Goal: Task Accomplishment & Management: Manage account settings

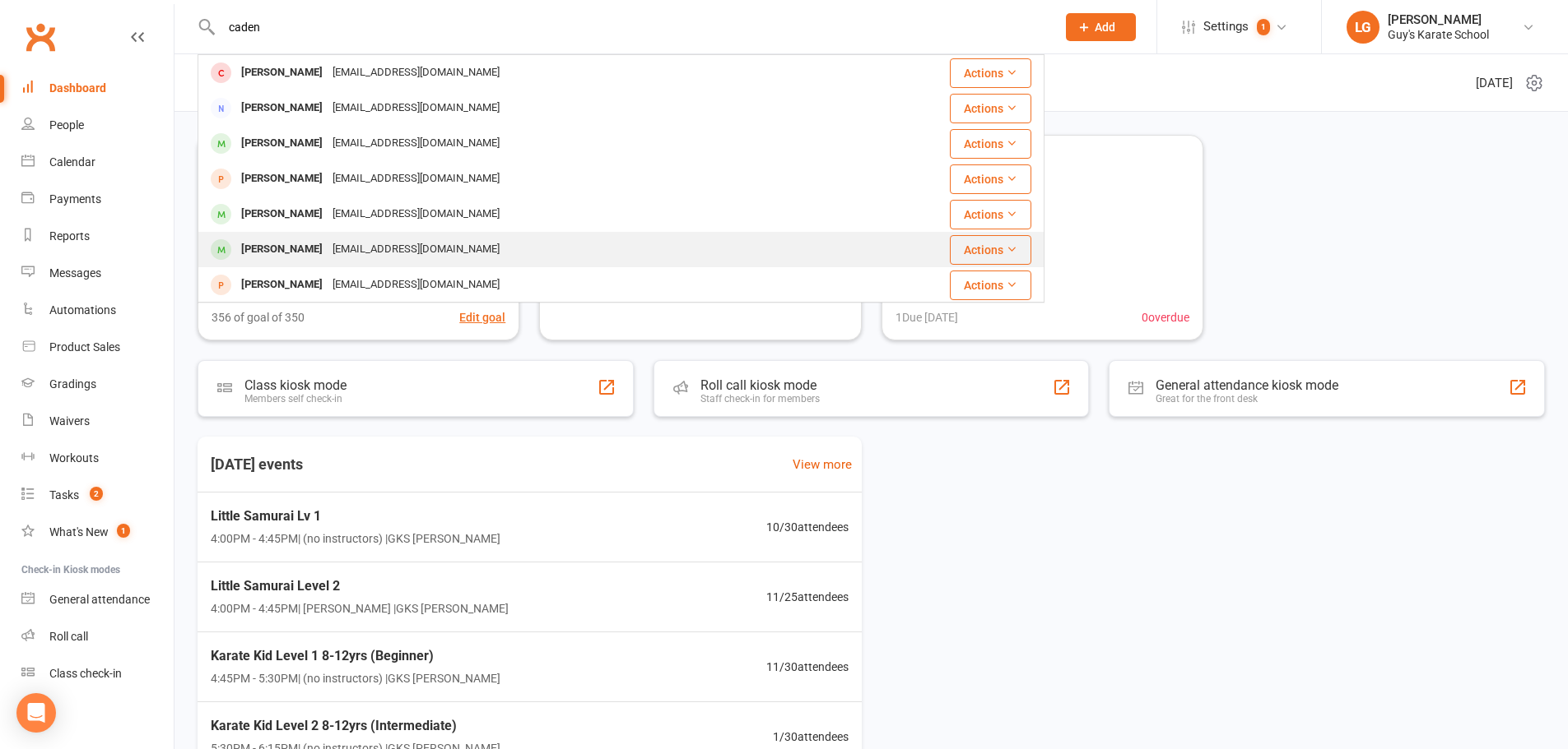
type input "caden"
click at [288, 242] on div "[PERSON_NAME]" at bounding box center [282, 250] width 91 height 24
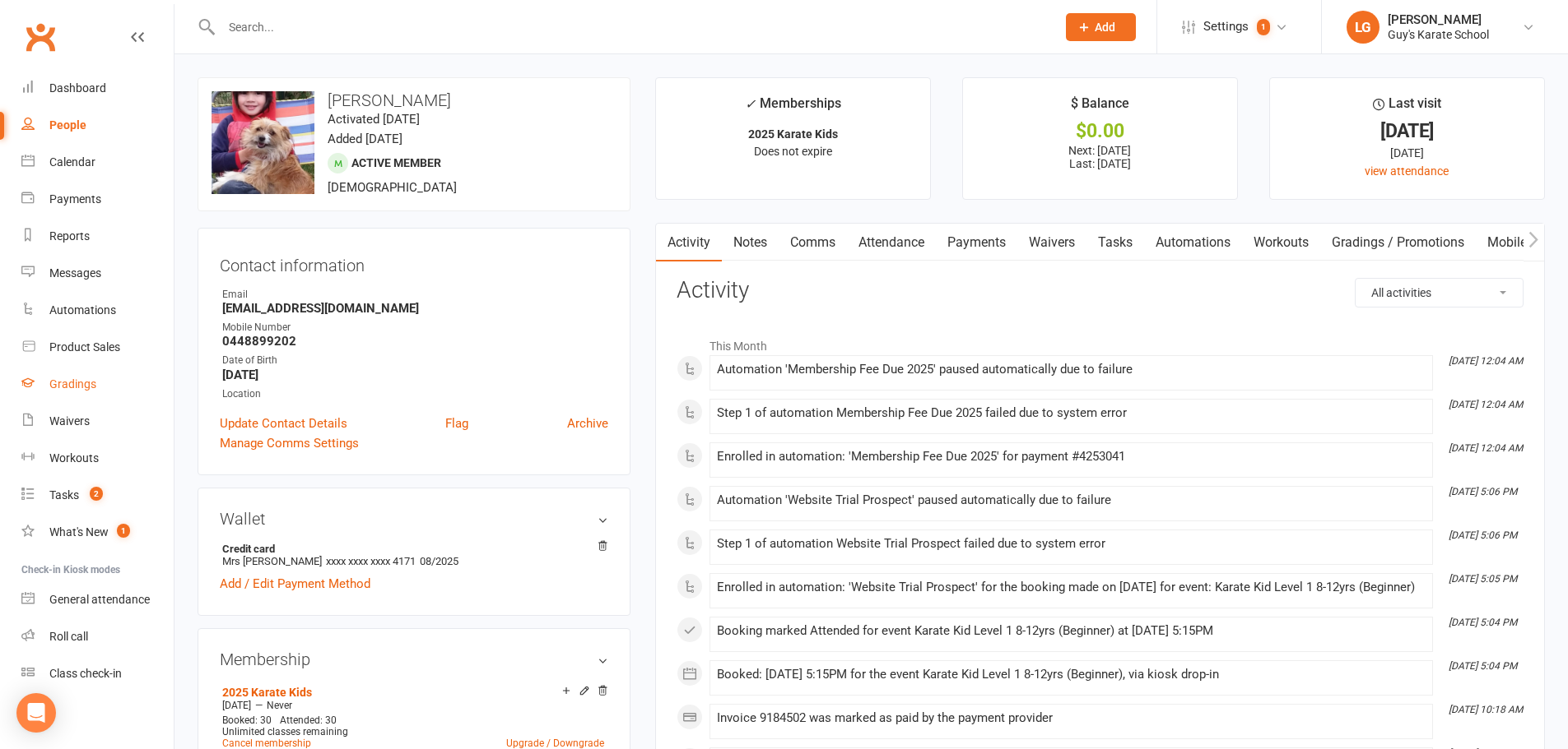
click at [71, 385] on div "Gradings" at bounding box center [72, 384] width 47 height 13
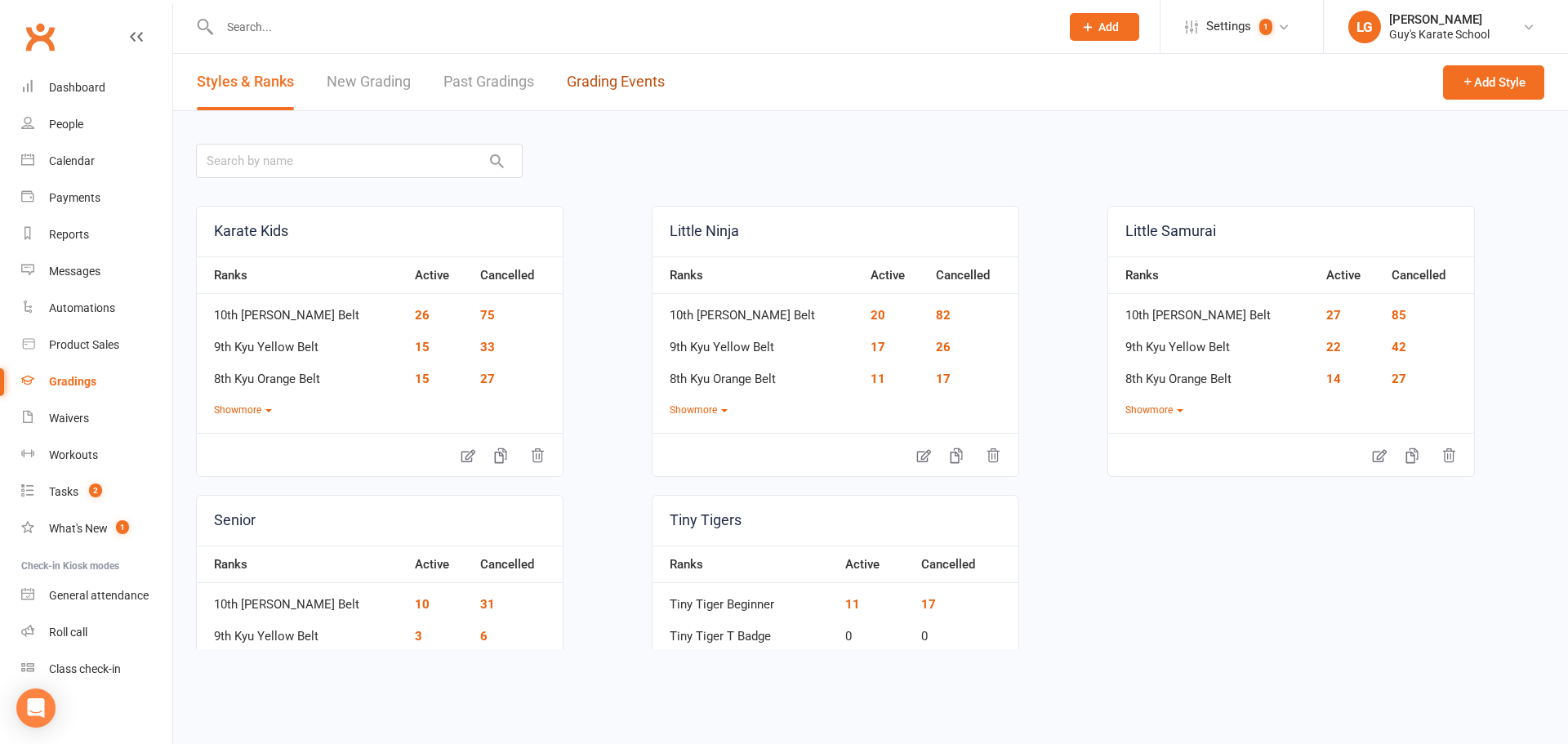
click at [614, 76] on link "Grading Events" at bounding box center [616, 82] width 98 height 56
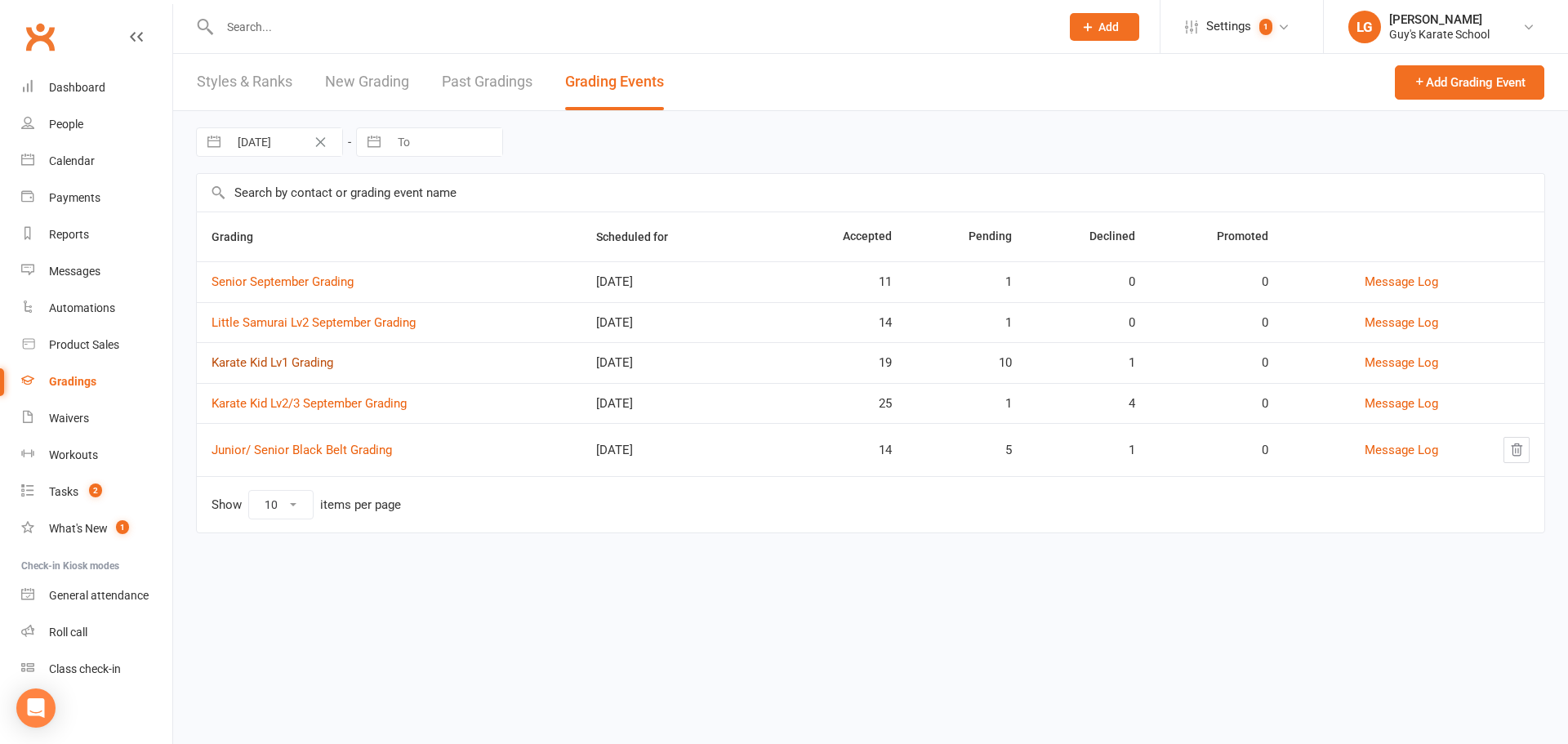
click at [265, 362] on link "Karate Kid Lv1 Grading" at bounding box center [273, 362] width 121 height 14
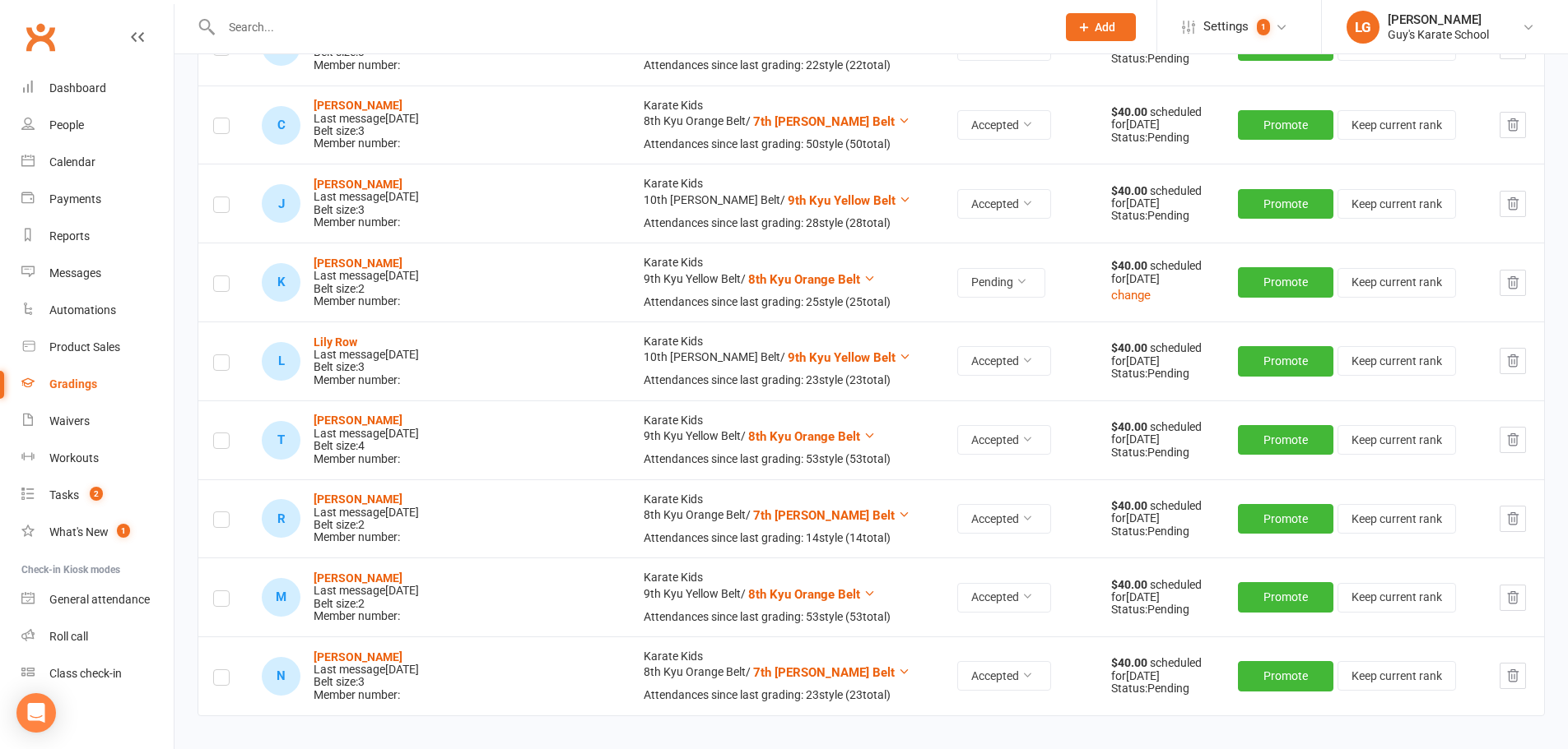
scroll to position [1861, 0]
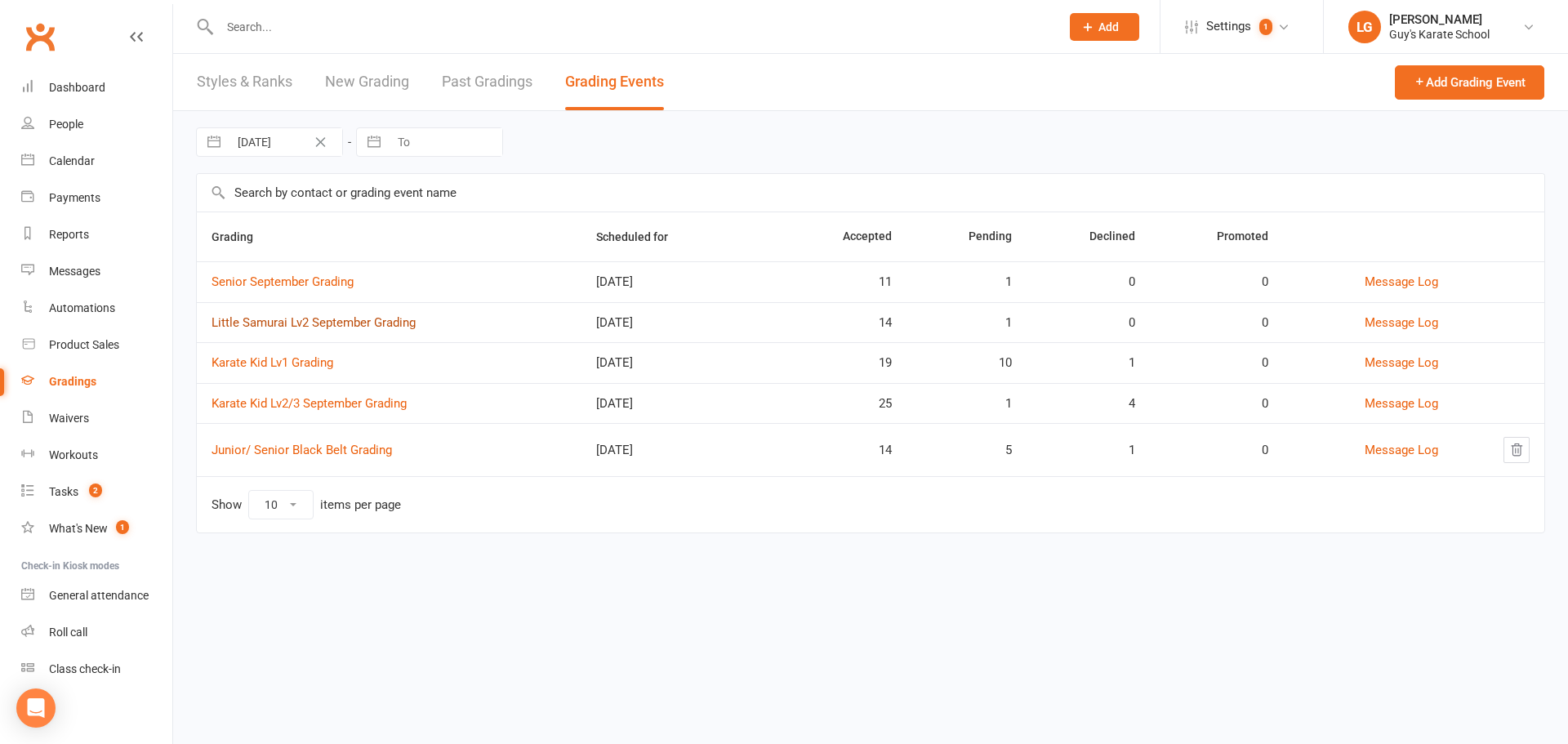
click at [309, 322] on link "Little Samurai Lv2 September Grading" at bounding box center [313, 323] width 204 height 14
click at [254, 34] on input "text" at bounding box center [631, 26] width 834 height 23
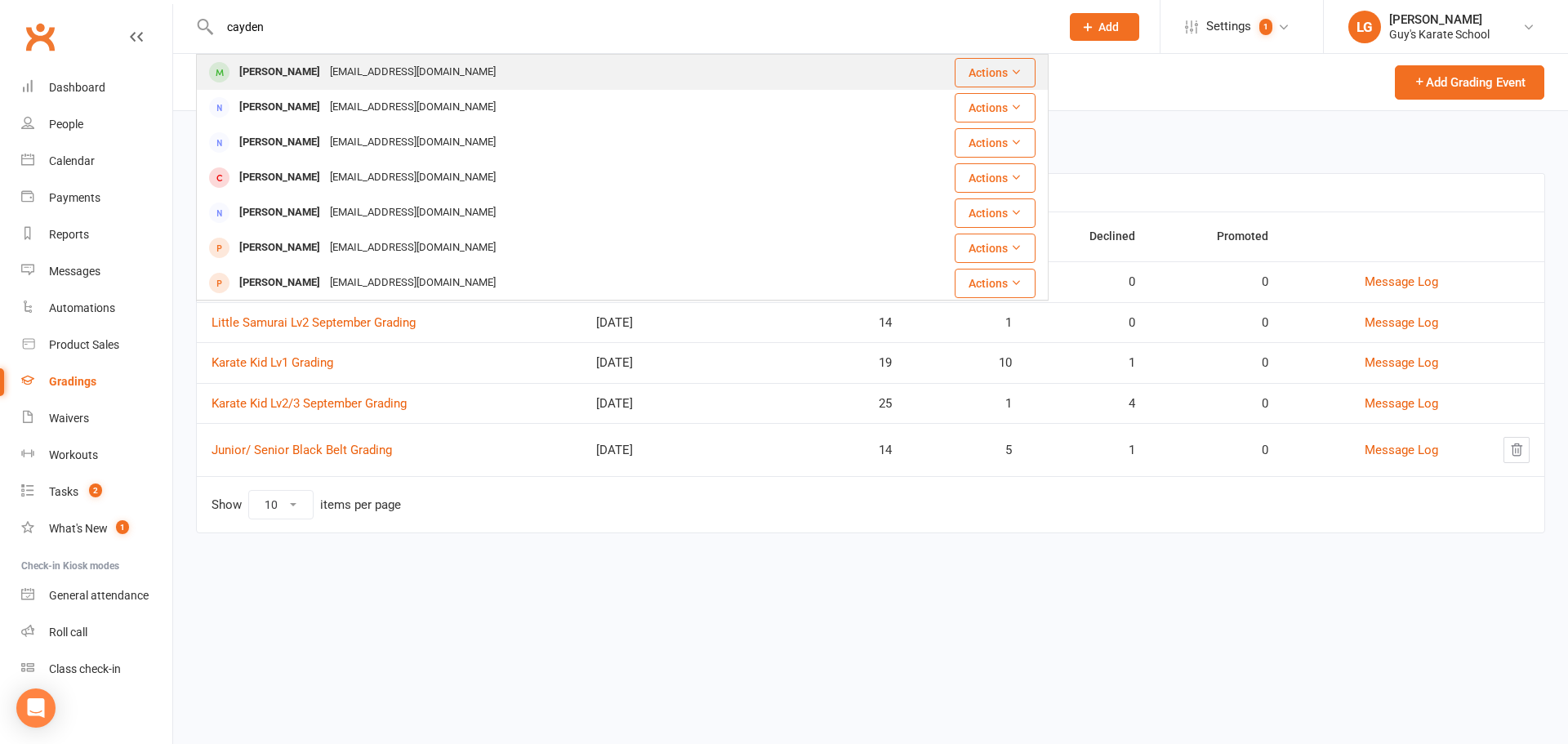
type input "cayden"
click at [295, 71] on div "[PERSON_NAME]" at bounding box center [280, 72] width 91 height 24
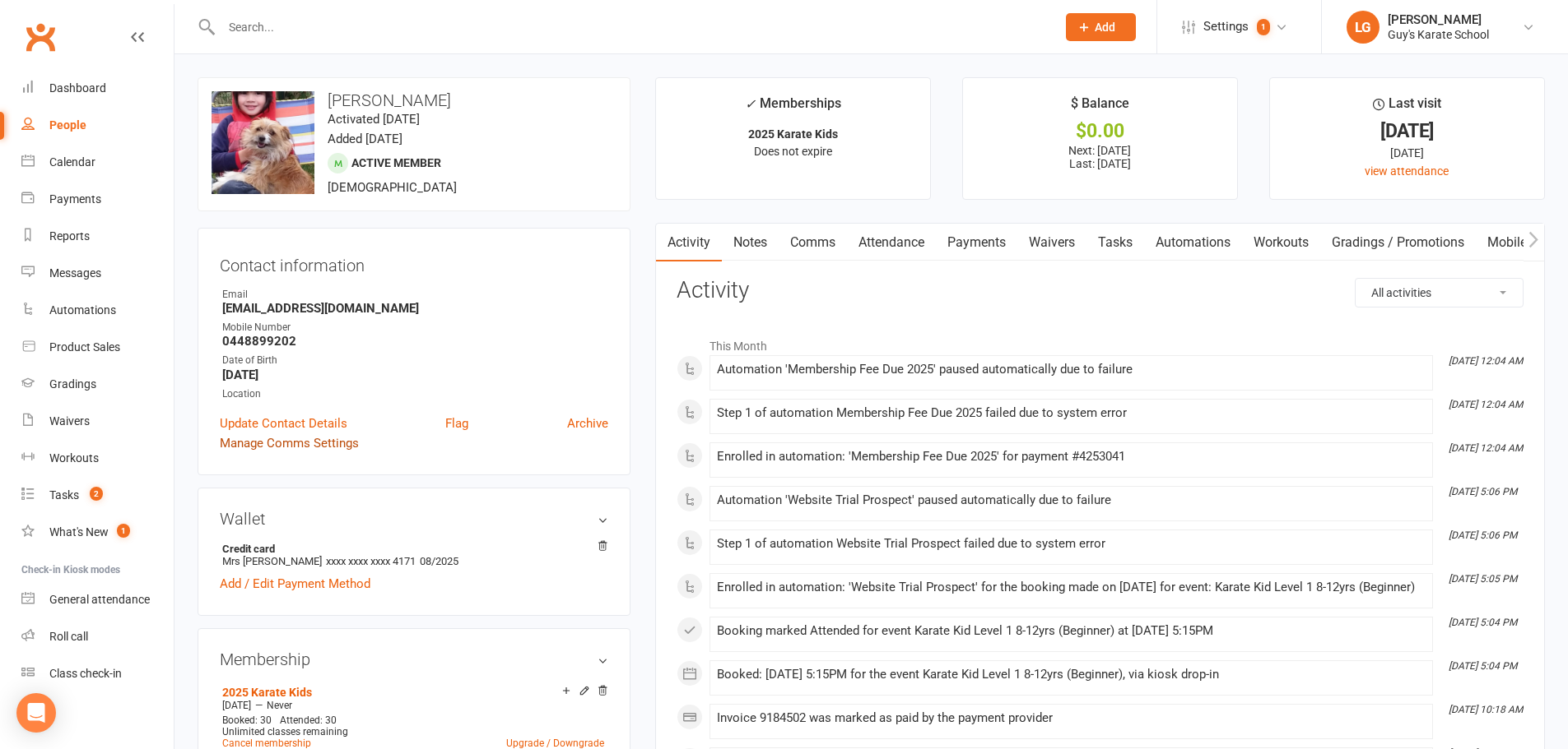
scroll to position [164, 0]
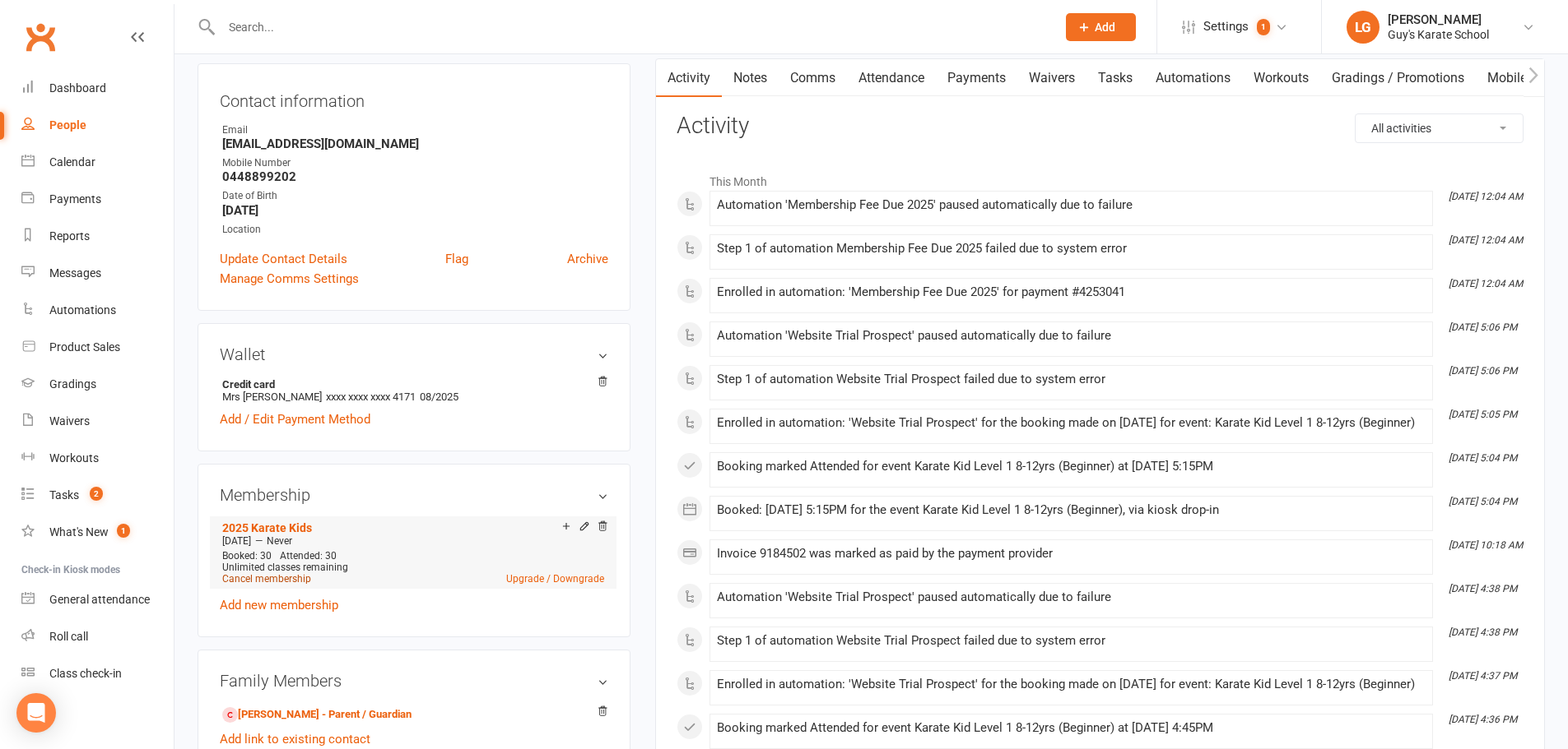
click at [280, 579] on link "Cancel membership" at bounding box center [266, 578] width 89 height 12
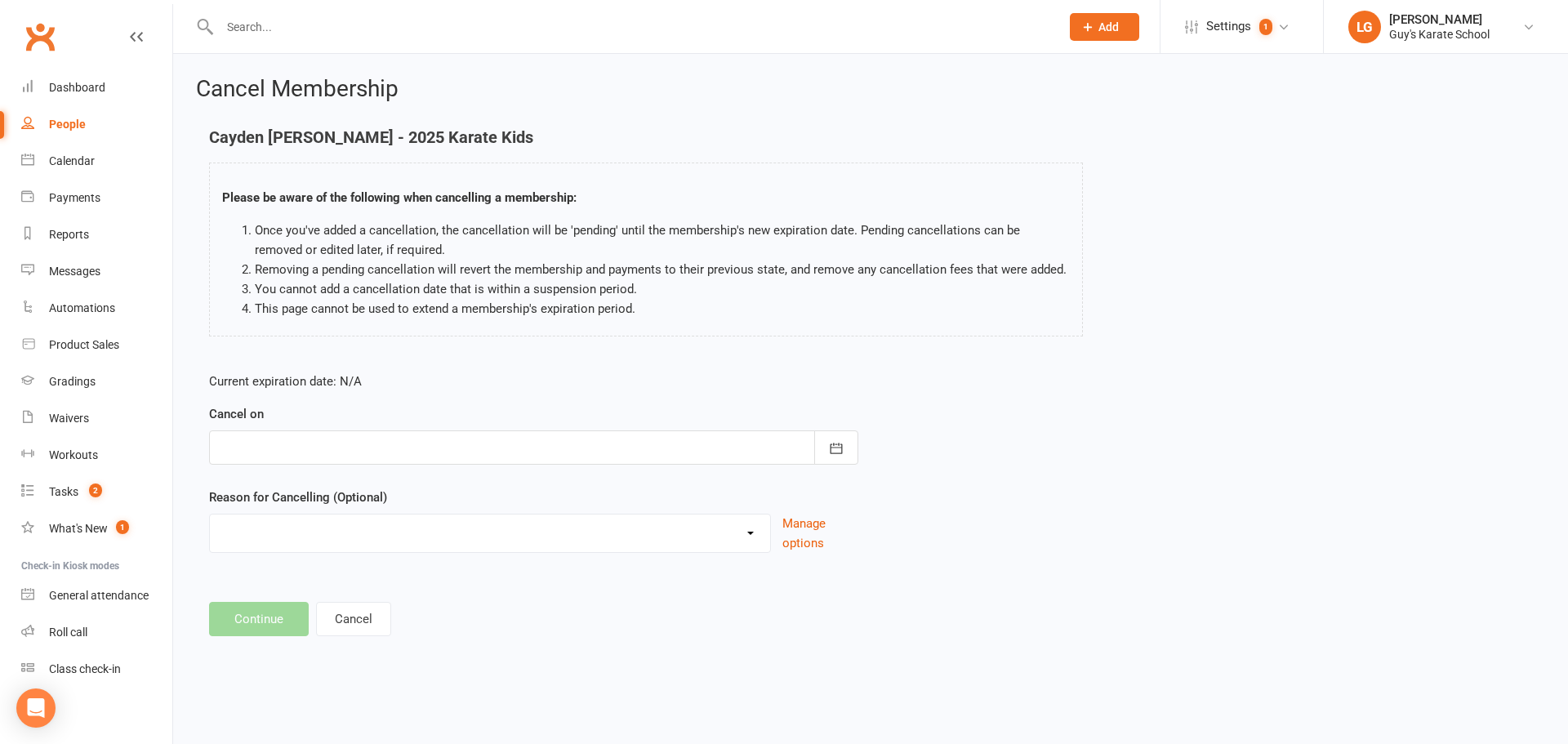
click at [260, 443] on div at bounding box center [534, 448] width 649 height 34
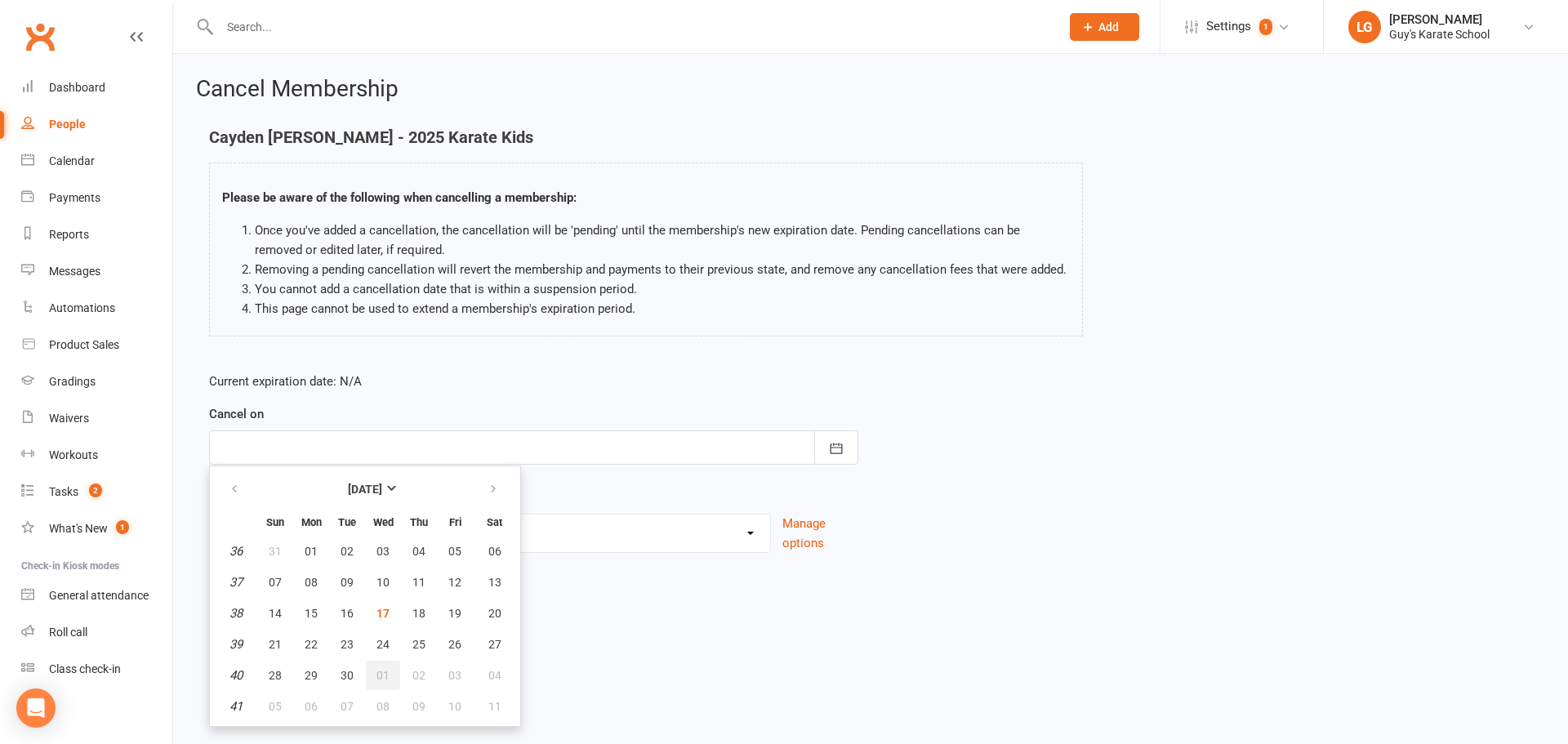
click at [382, 674] on span "01" at bounding box center [383, 675] width 13 height 13
type input "[DATE]"
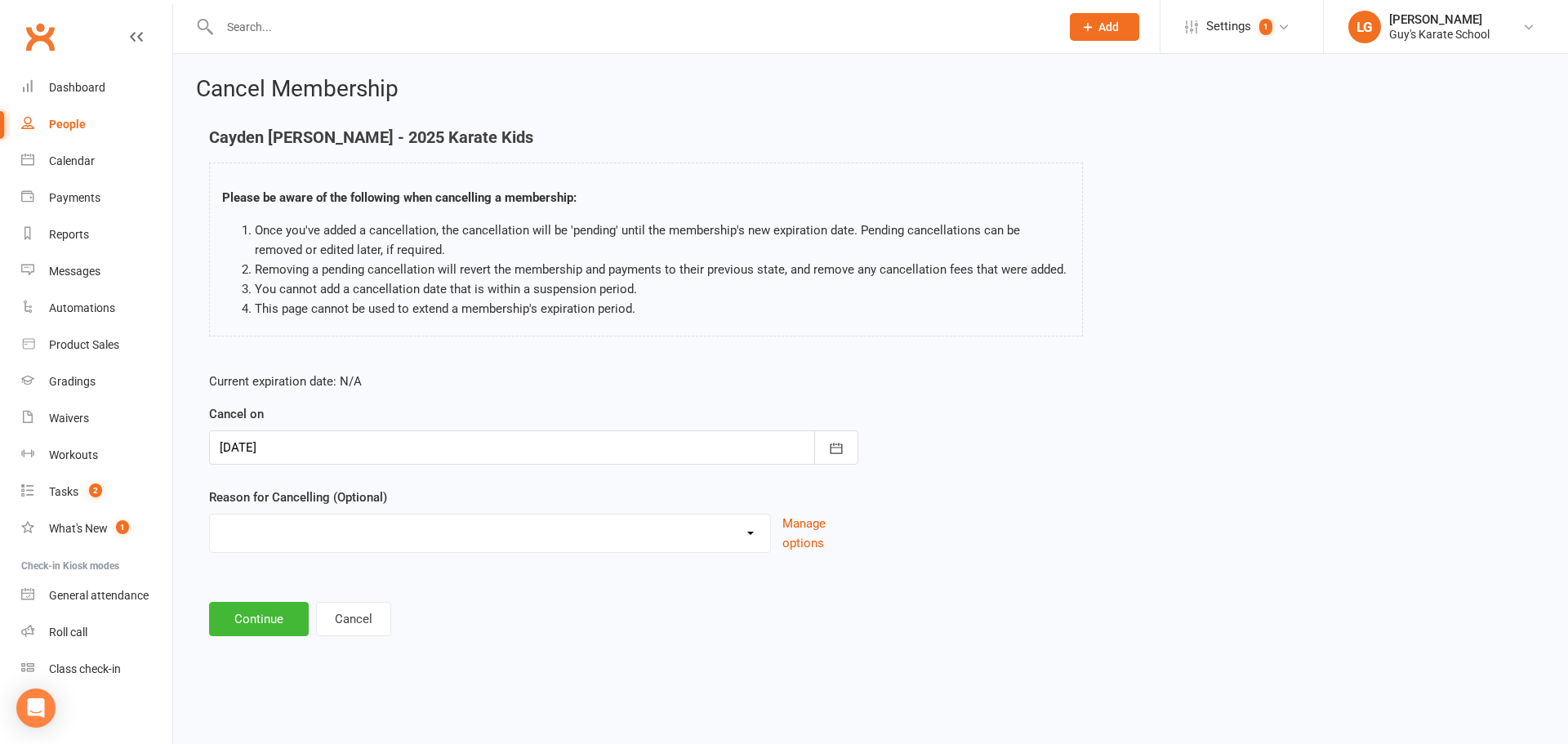
click at [235, 529] on select "Did not enjoy it Financial Problems Holiday Illness Injury Lost Interest Moving…" at bounding box center [490, 531] width 561 height 33
select select "5"
click at [210, 515] on select "Did not enjoy it Financial Problems Holiday Illness Injury Lost Interest Moving…" at bounding box center [490, 531] width 561 height 33
click at [266, 616] on button "Continue" at bounding box center [259, 620] width 100 height 34
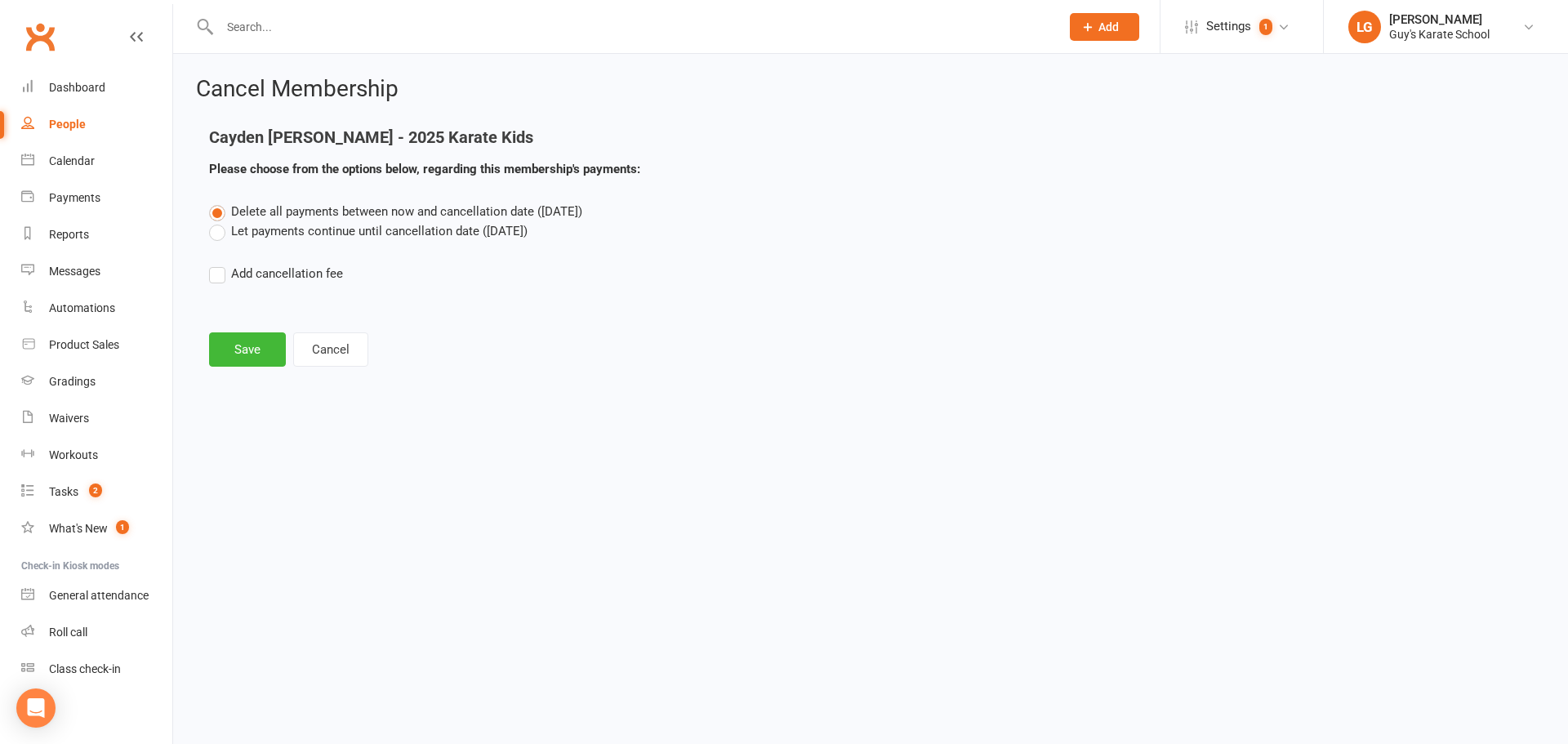
click at [212, 229] on label "Let payments continue until cancellation date ([DATE])" at bounding box center [369, 231] width 319 height 20
click at [212, 221] on input "Let payments continue until cancellation date ([DATE])" at bounding box center [215, 221] width 11 height 0
click at [244, 349] on button "Save" at bounding box center [247, 350] width 77 height 34
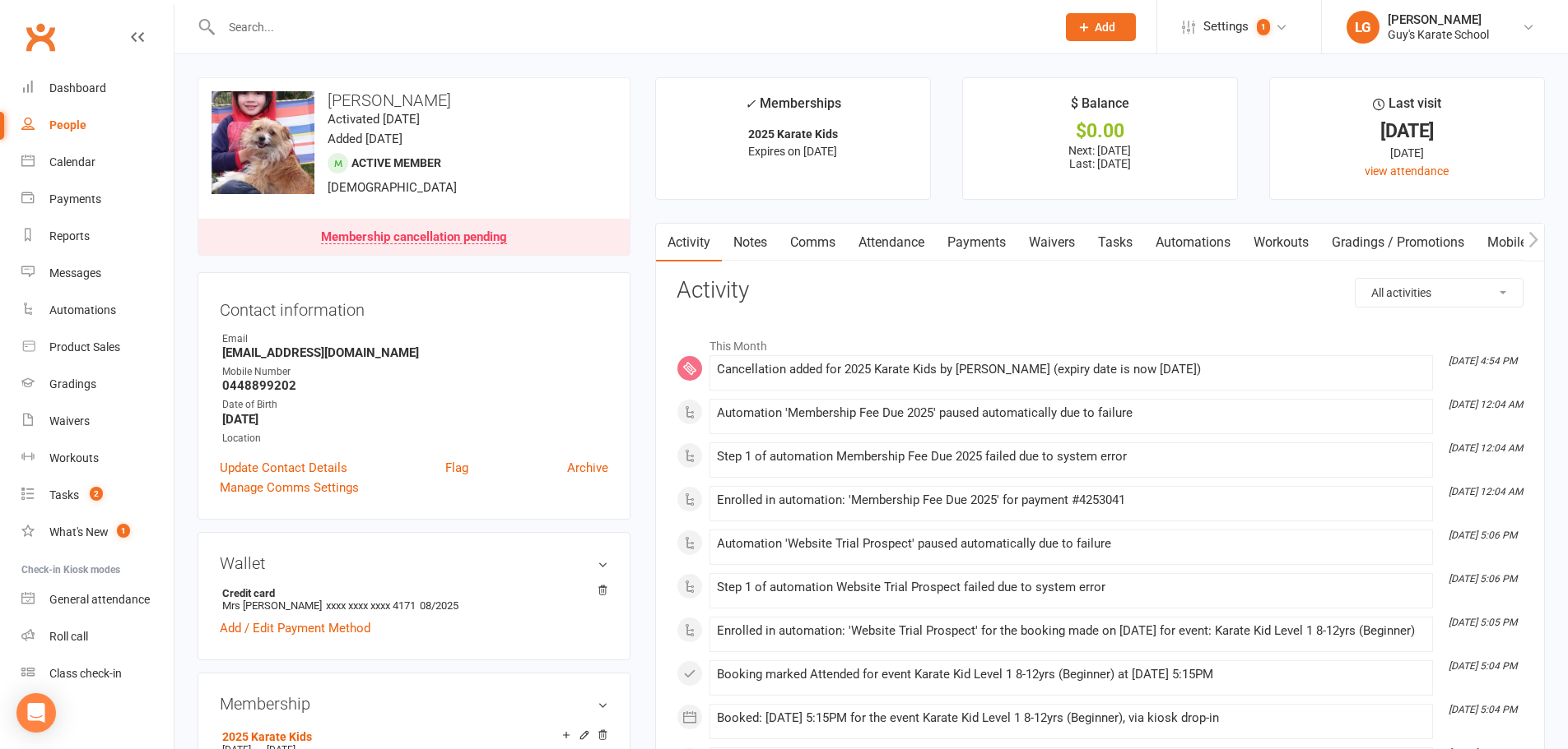
click at [805, 244] on link "Comms" at bounding box center [812, 242] width 68 height 37
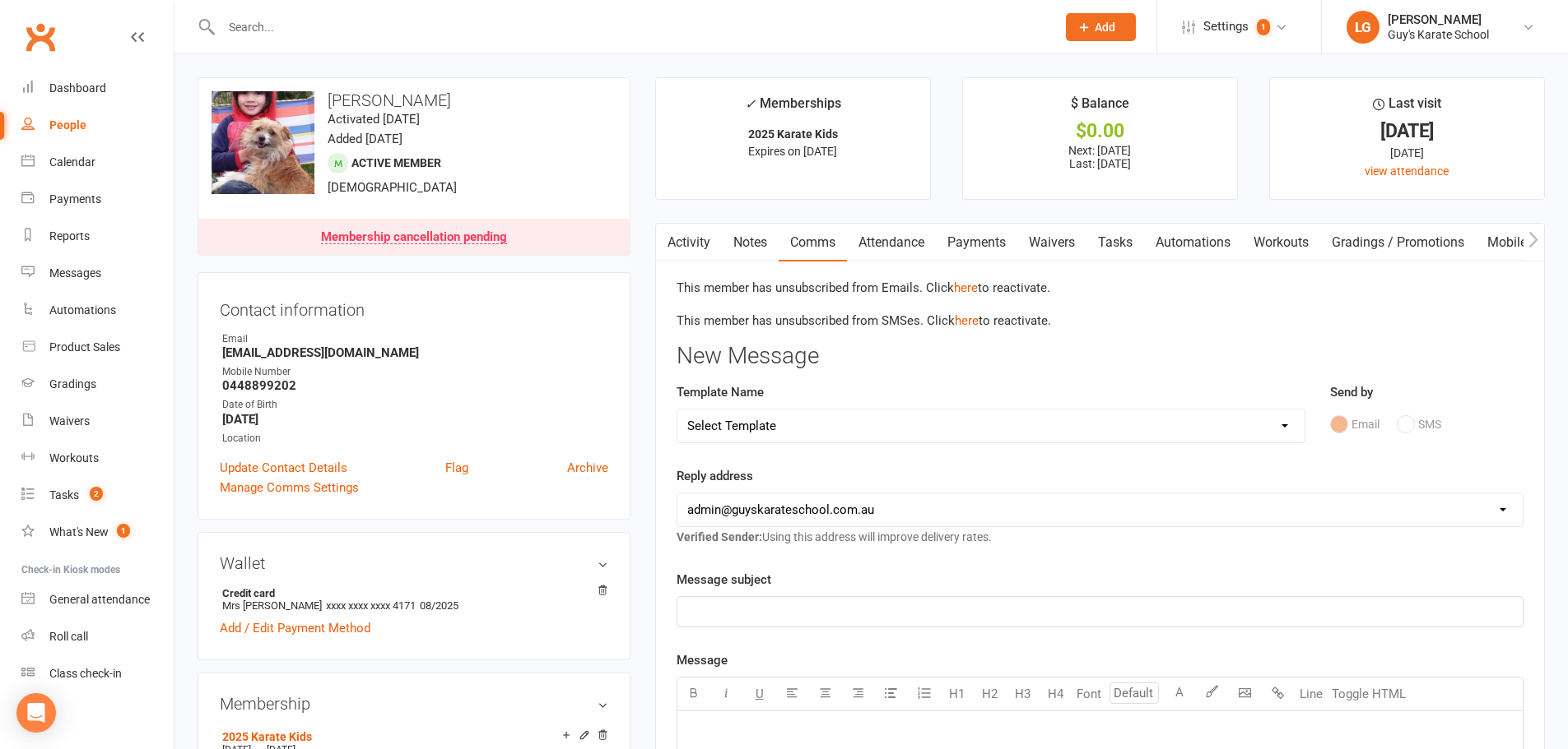
scroll to position [82, 0]
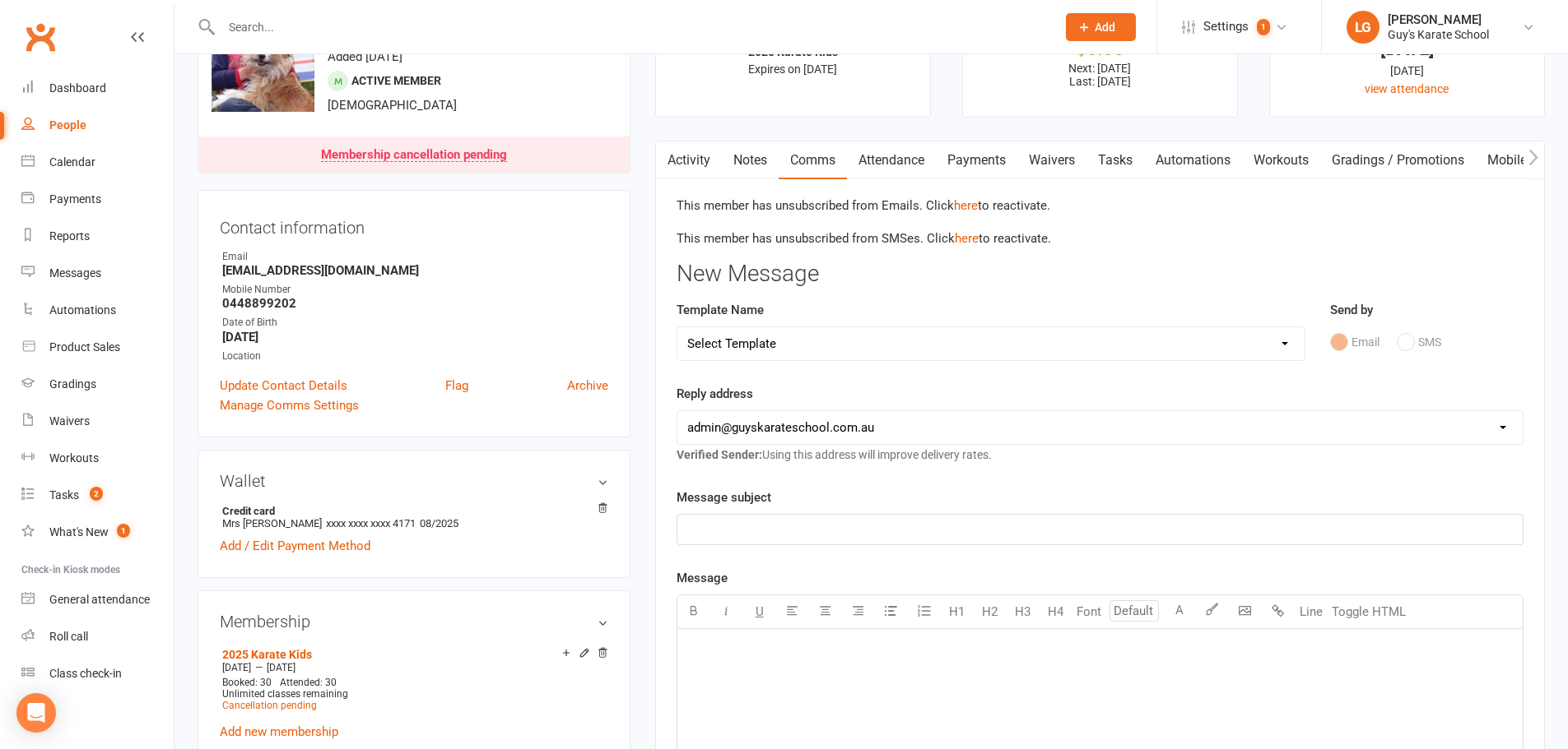
click at [741, 338] on select "Select Template [Email] Membership Cancelation Confirmation [Email] Membership …" at bounding box center [990, 344] width 627 height 33
select select "0"
click at [677, 328] on select "Select Template [Email] Membership Cancelation Confirmation [Email] Membership …" at bounding box center [990, 344] width 627 height 33
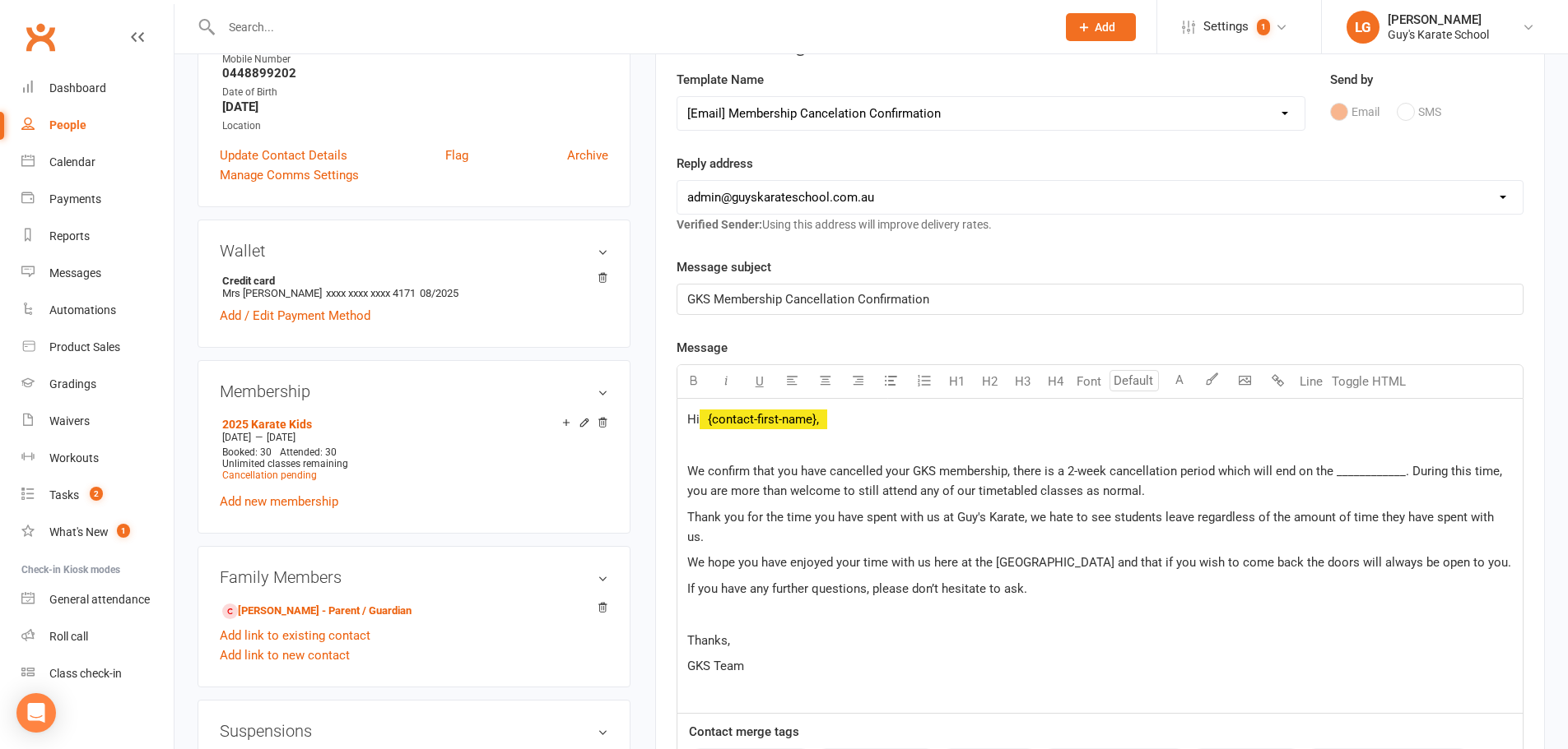
scroll to position [411, 0]
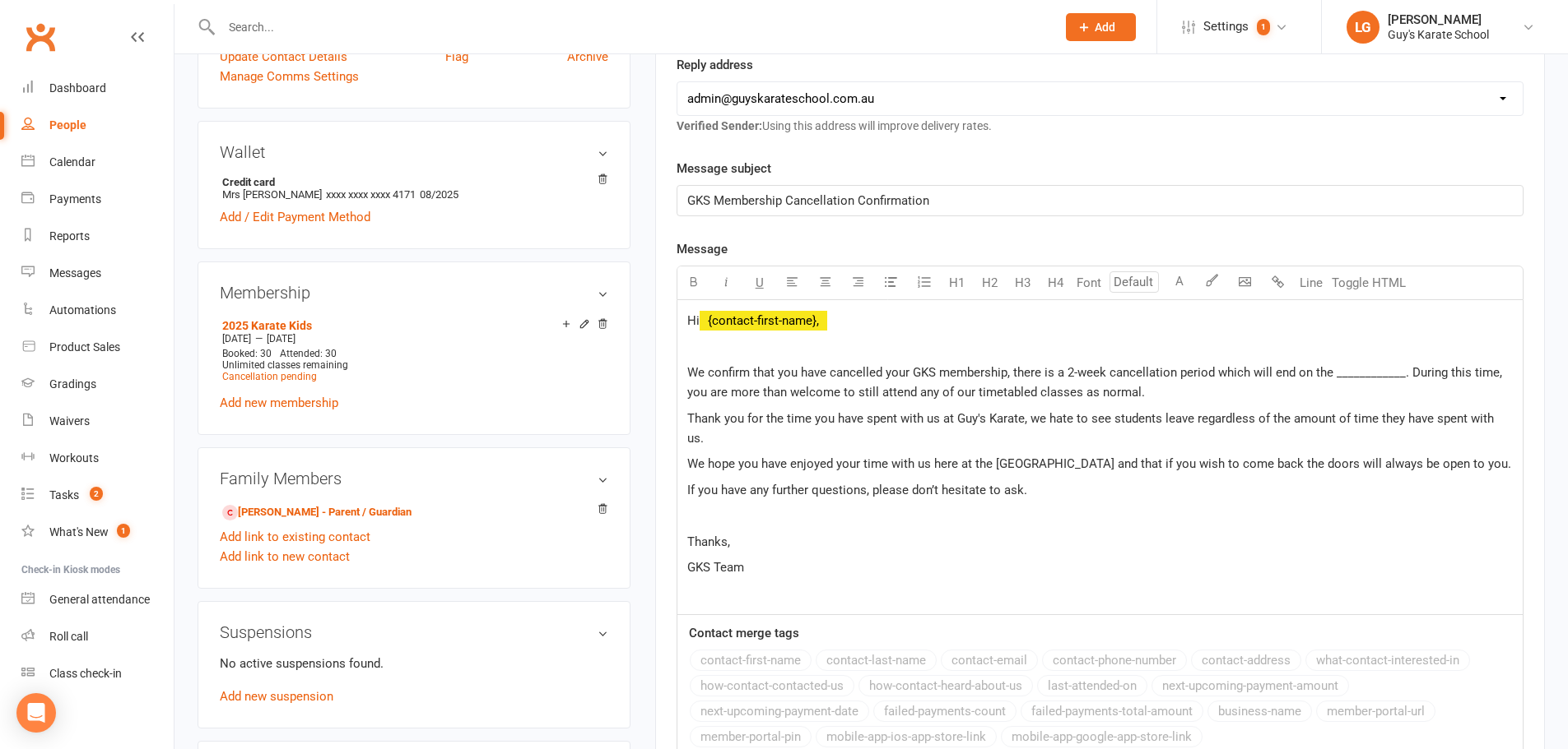
click at [1333, 372] on span "We confirm that you have cancelled your GKS membership, there is a 2-week cance…" at bounding box center [1096, 382] width 818 height 35
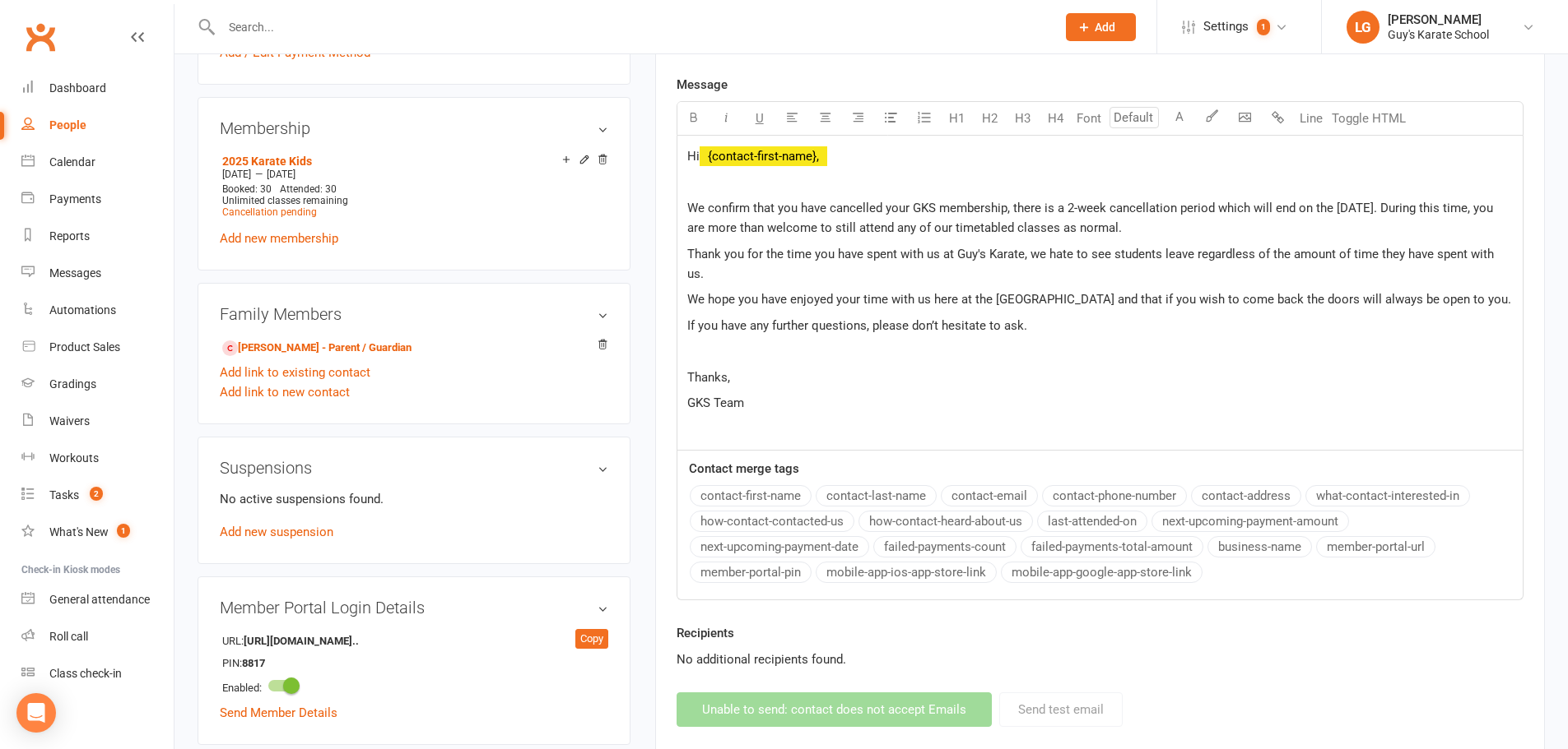
scroll to position [494, 0]
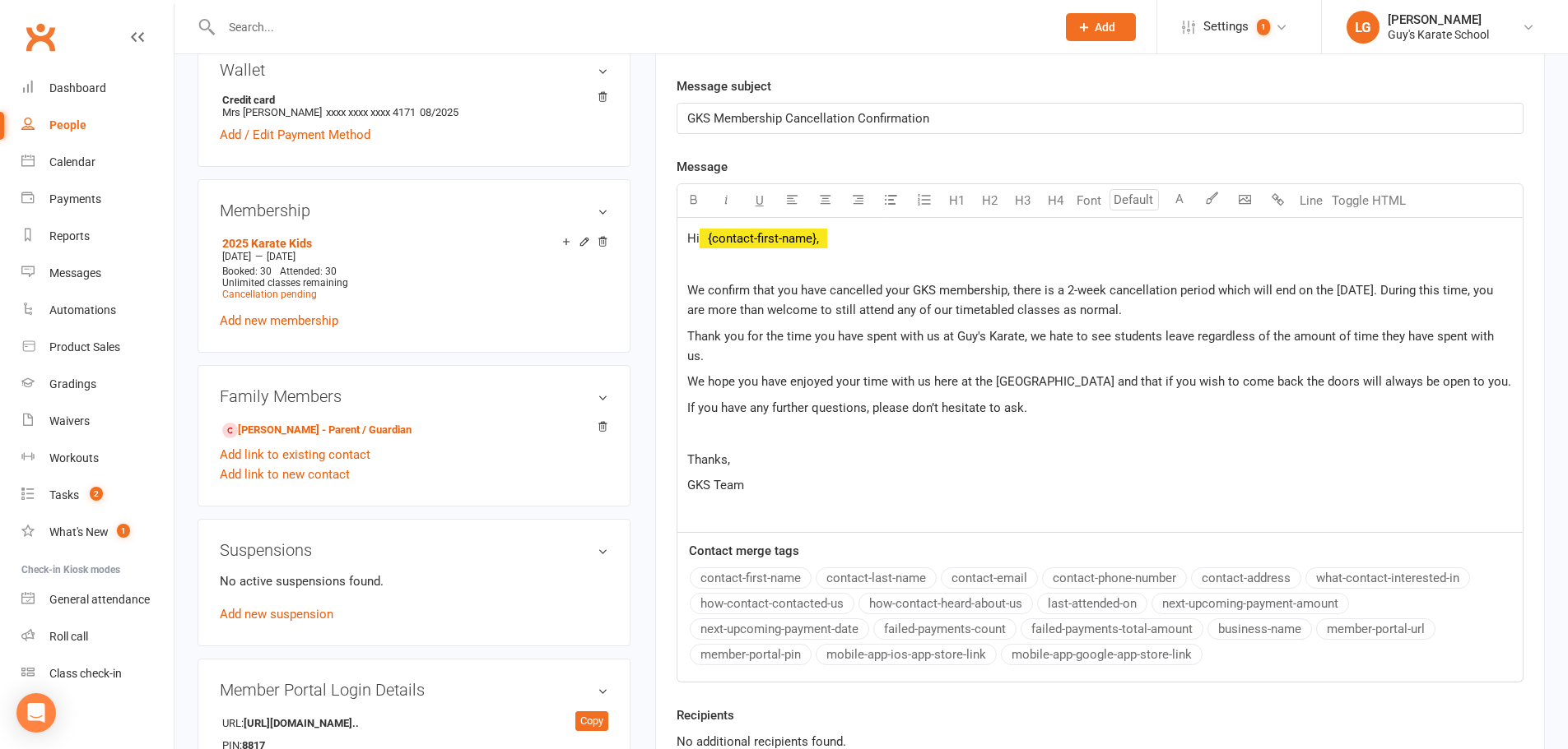
click at [1051, 502] on p at bounding box center [1100, 512] width 825 height 20
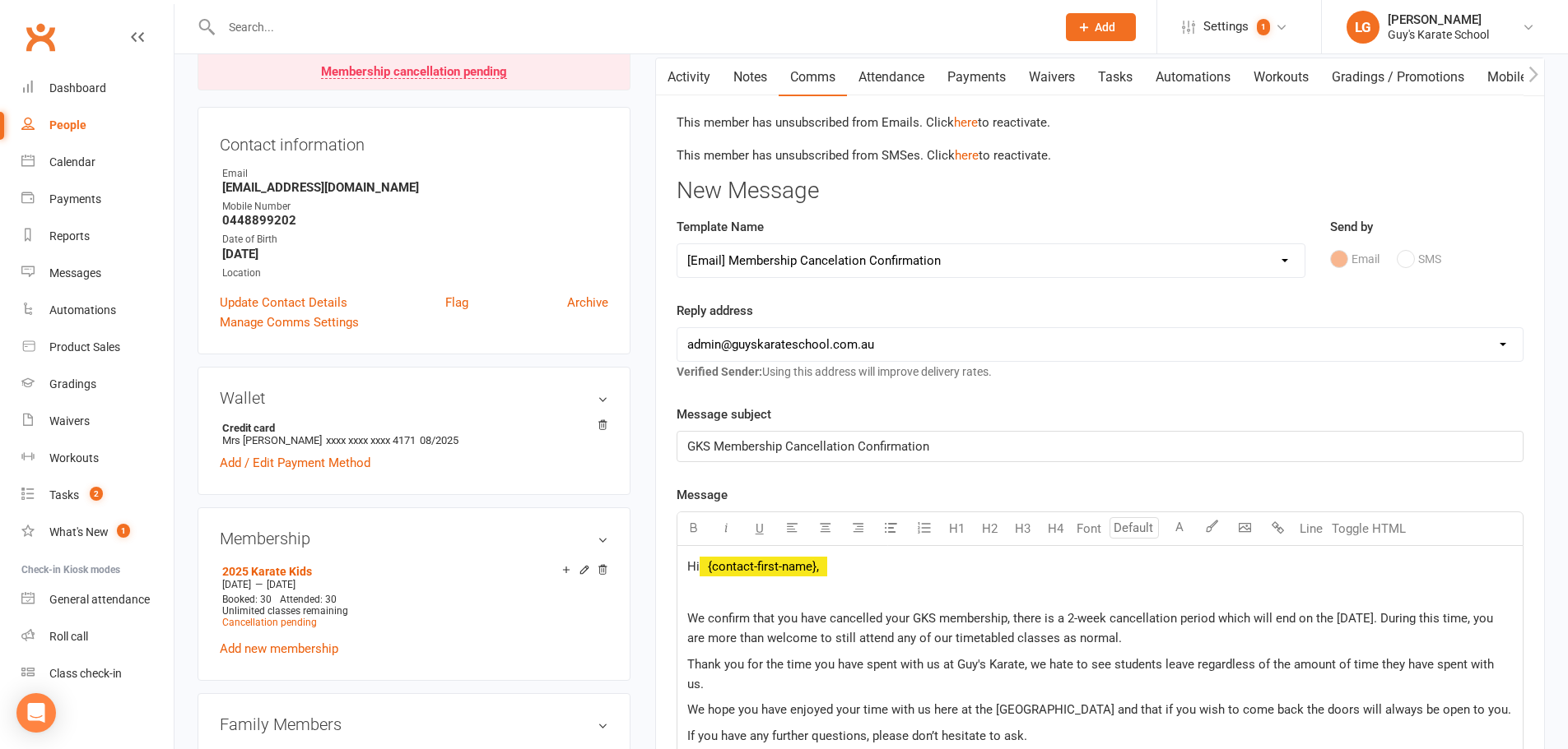
scroll to position [164, 0]
click at [967, 123] on link "here" at bounding box center [966, 123] width 24 height 15
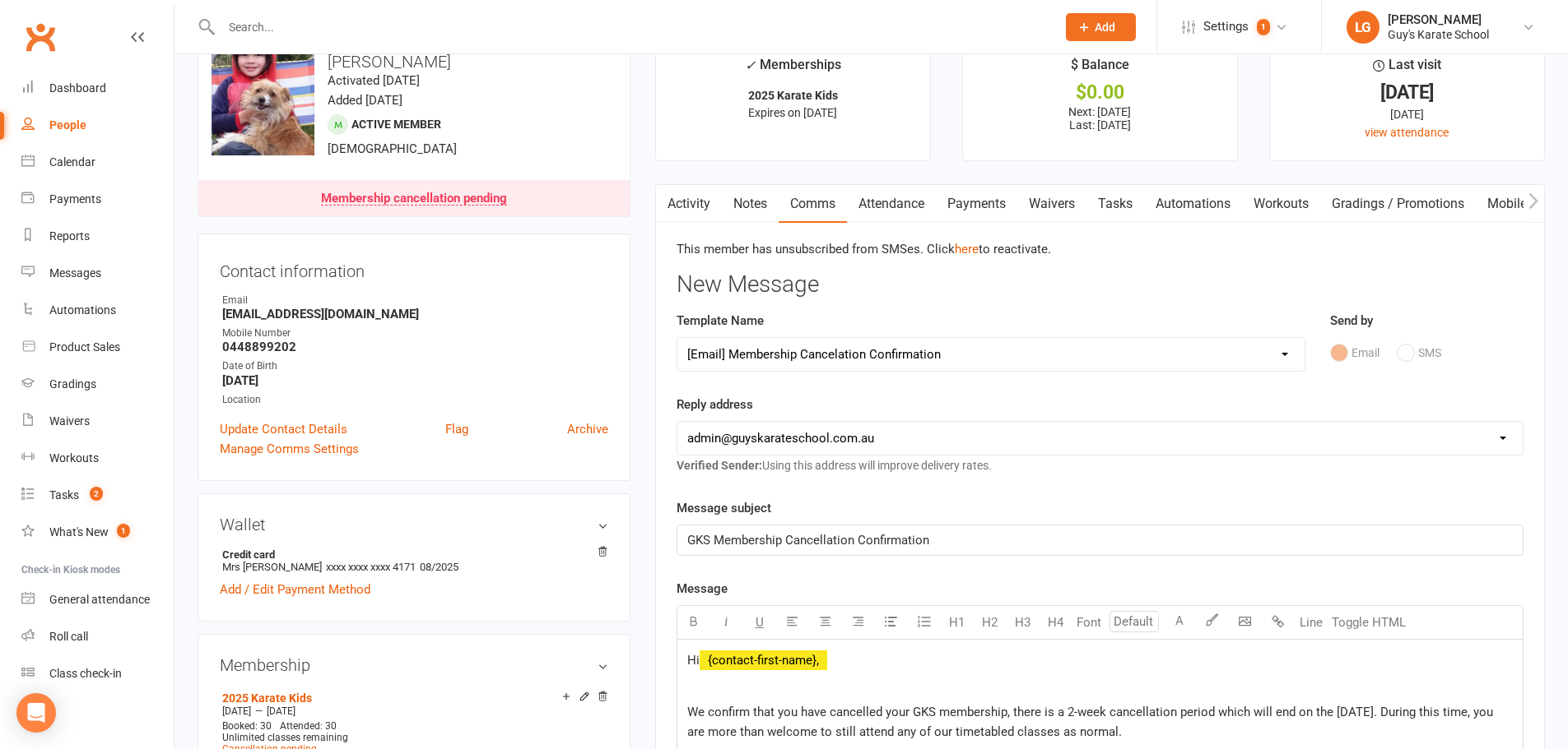
scroll to position [0, 0]
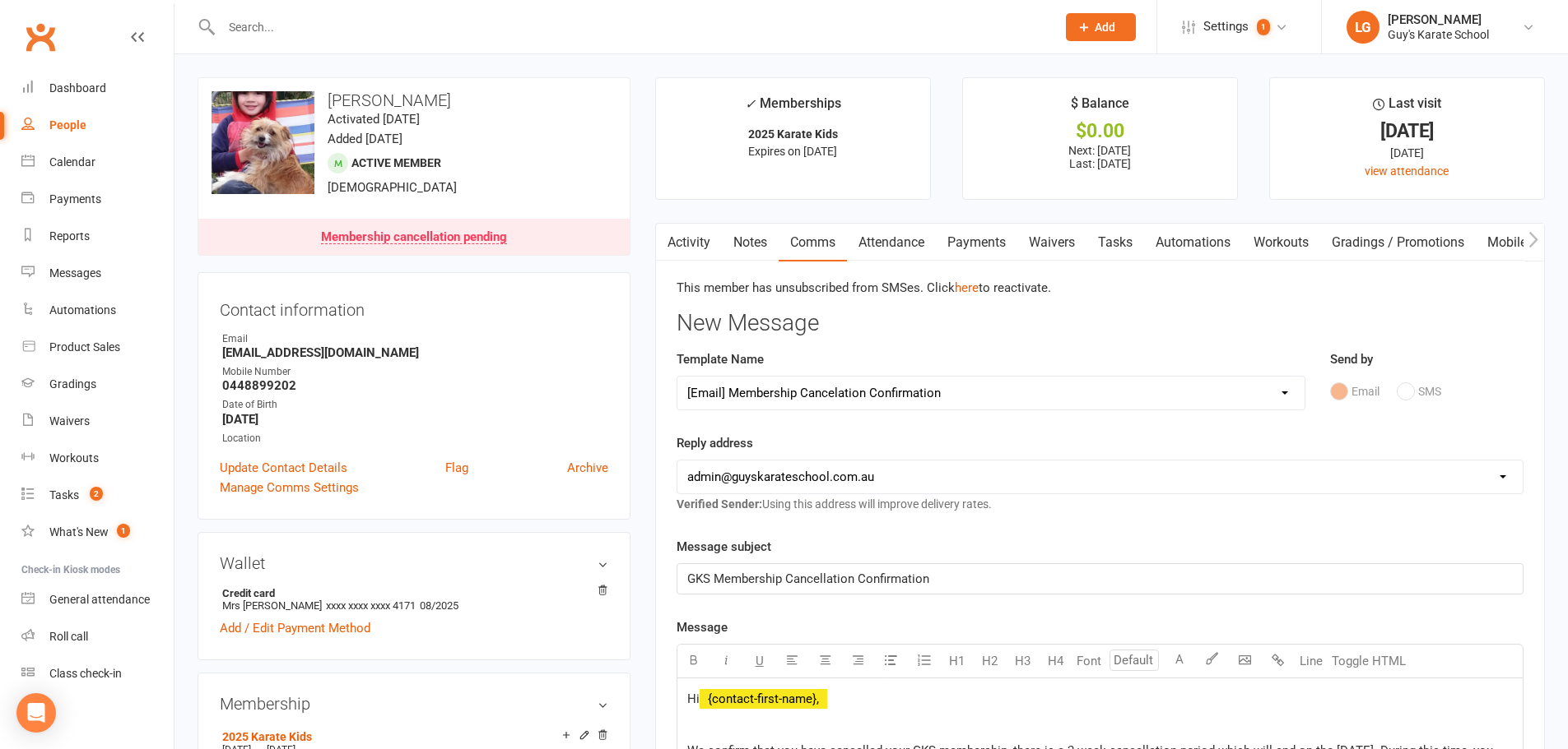
click at [1341, 389] on div "Email SMS" at bounding box center [1427, 391] width 193 height 31
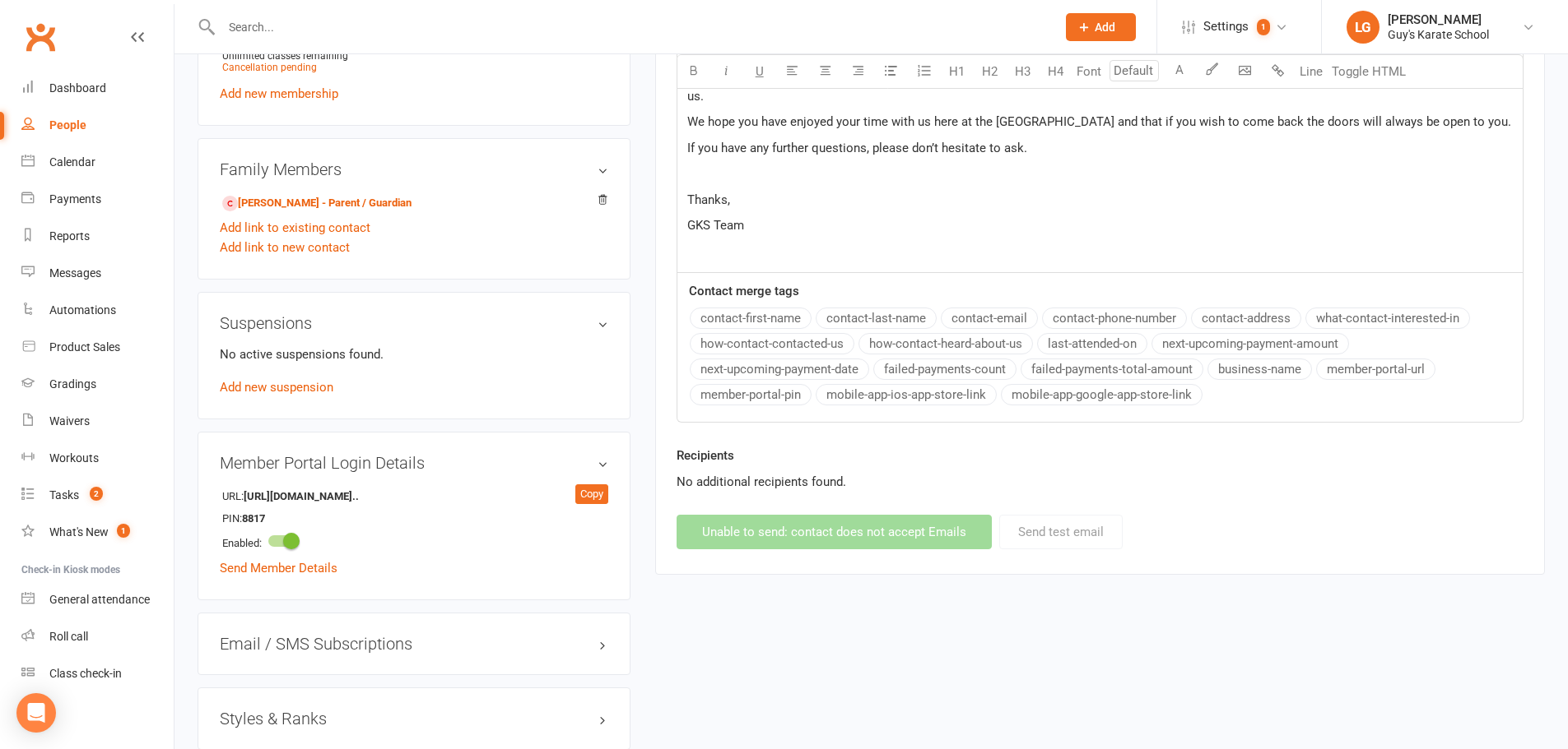
scroll to position [823, 0]
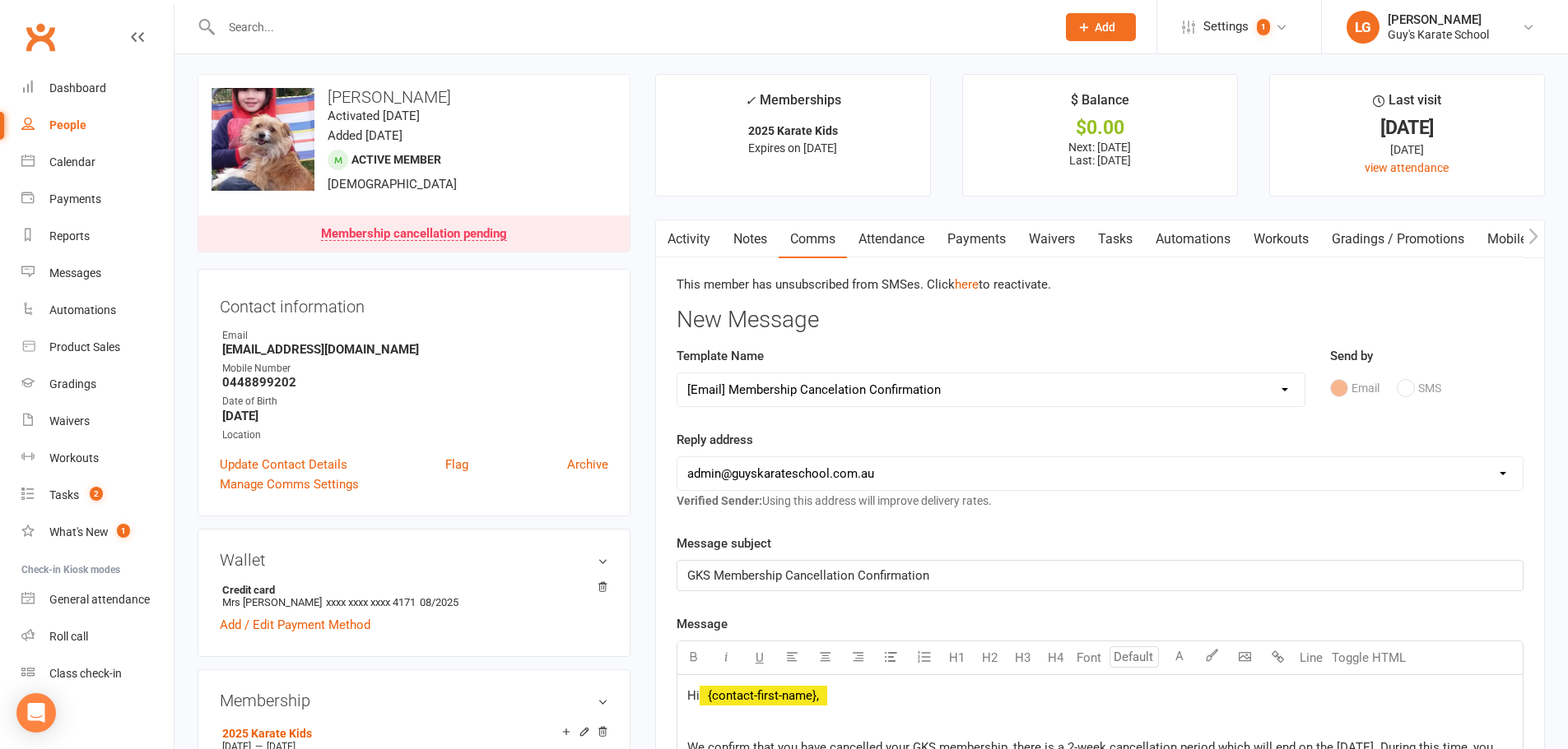
scroll to position [0, 0]
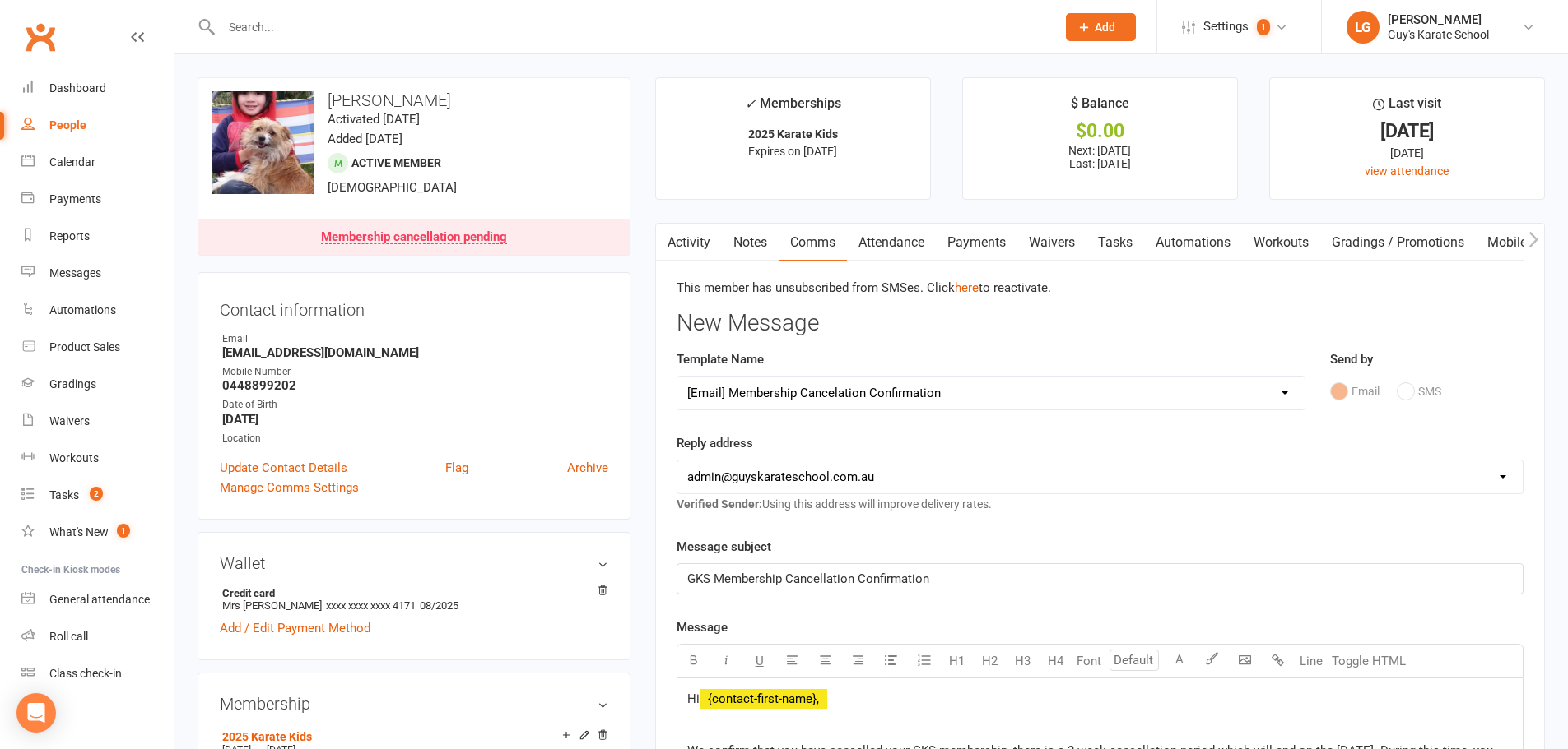
click at [1284, 393] on select "Select Template [Email] Membership Cancelation Confirmation [Email] Membership …" at bounding box center [990, 393] width 627 height 33
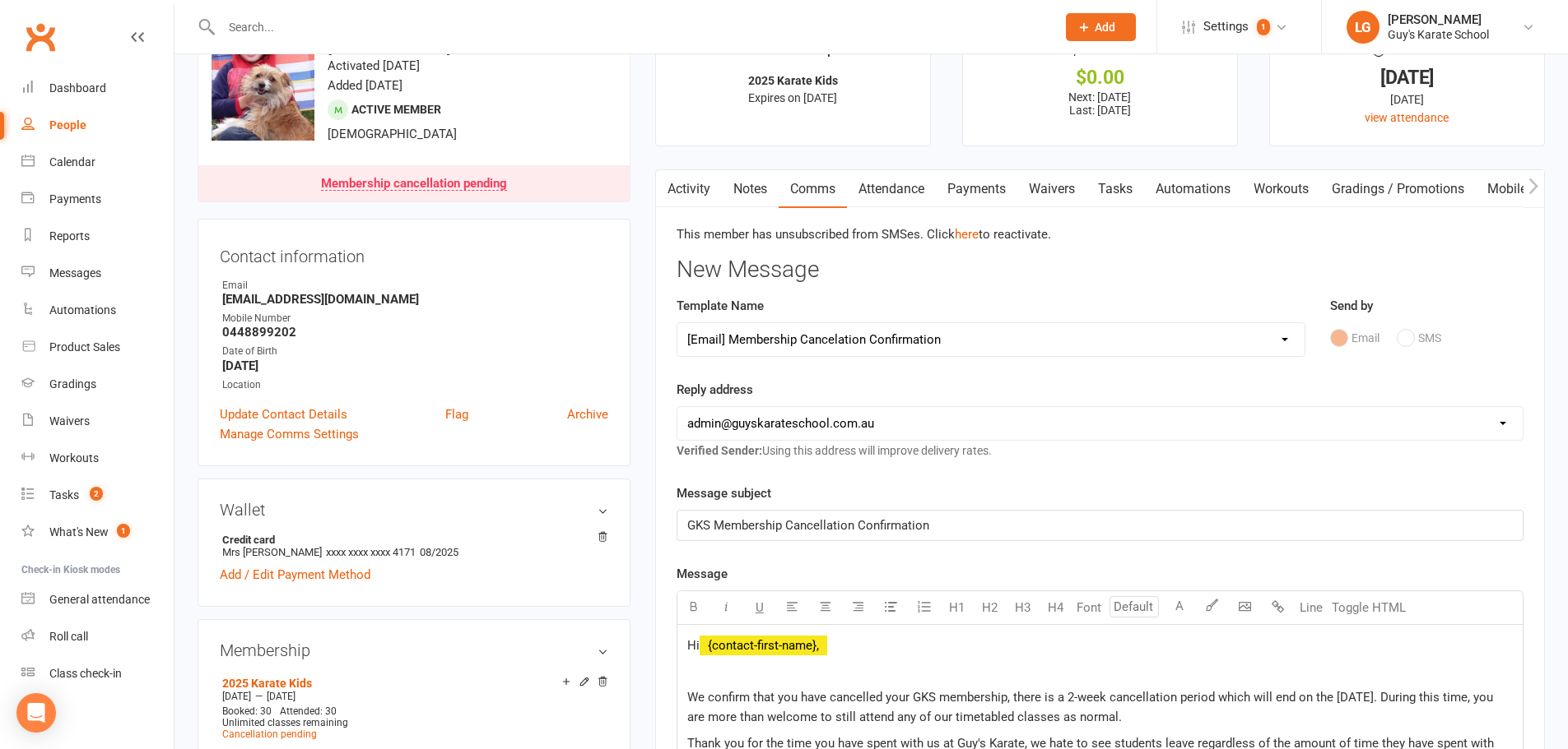
scroll to position [82, 0]
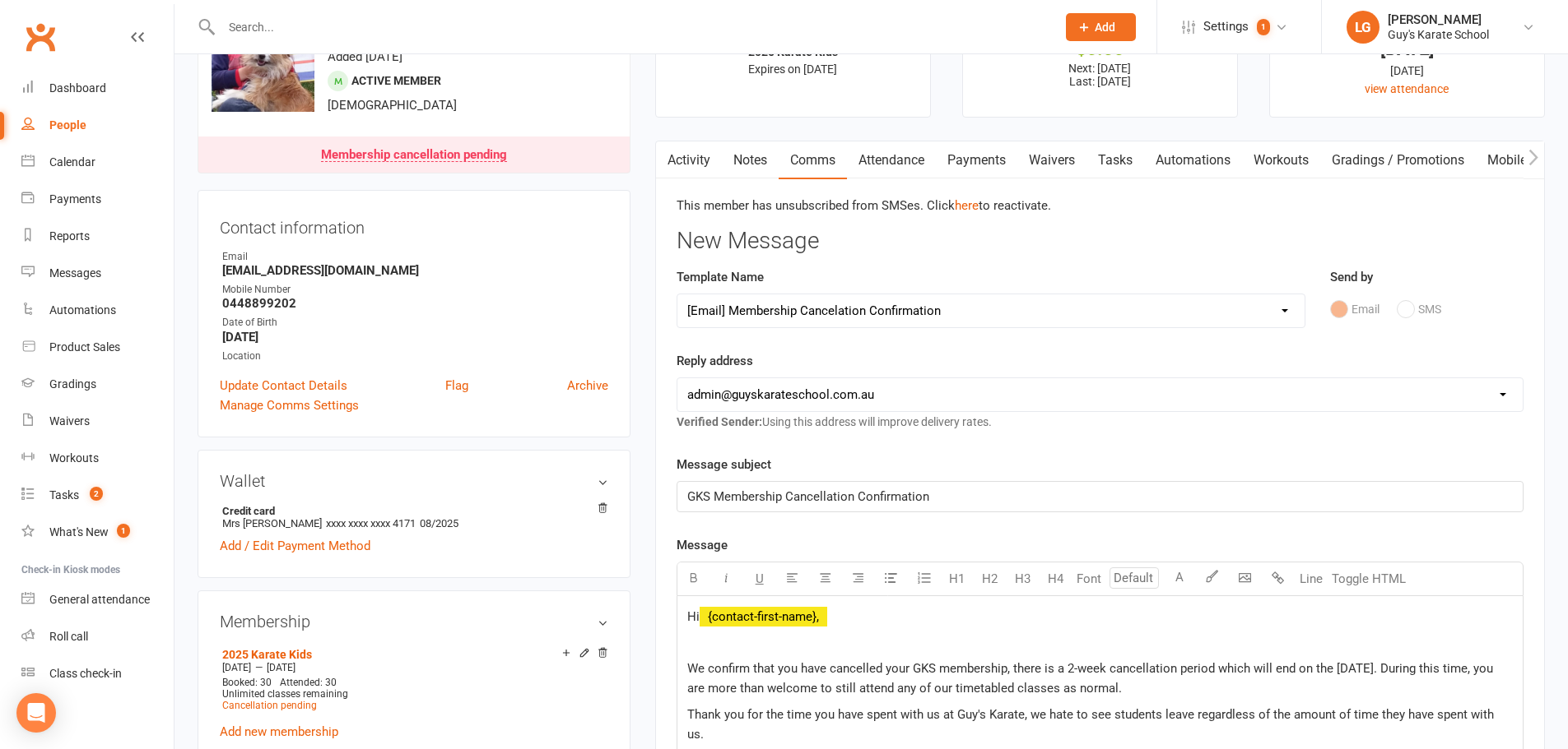
click at [896, 161] on link "Attendance" at bounding box center [891, 160] width 89 height 37
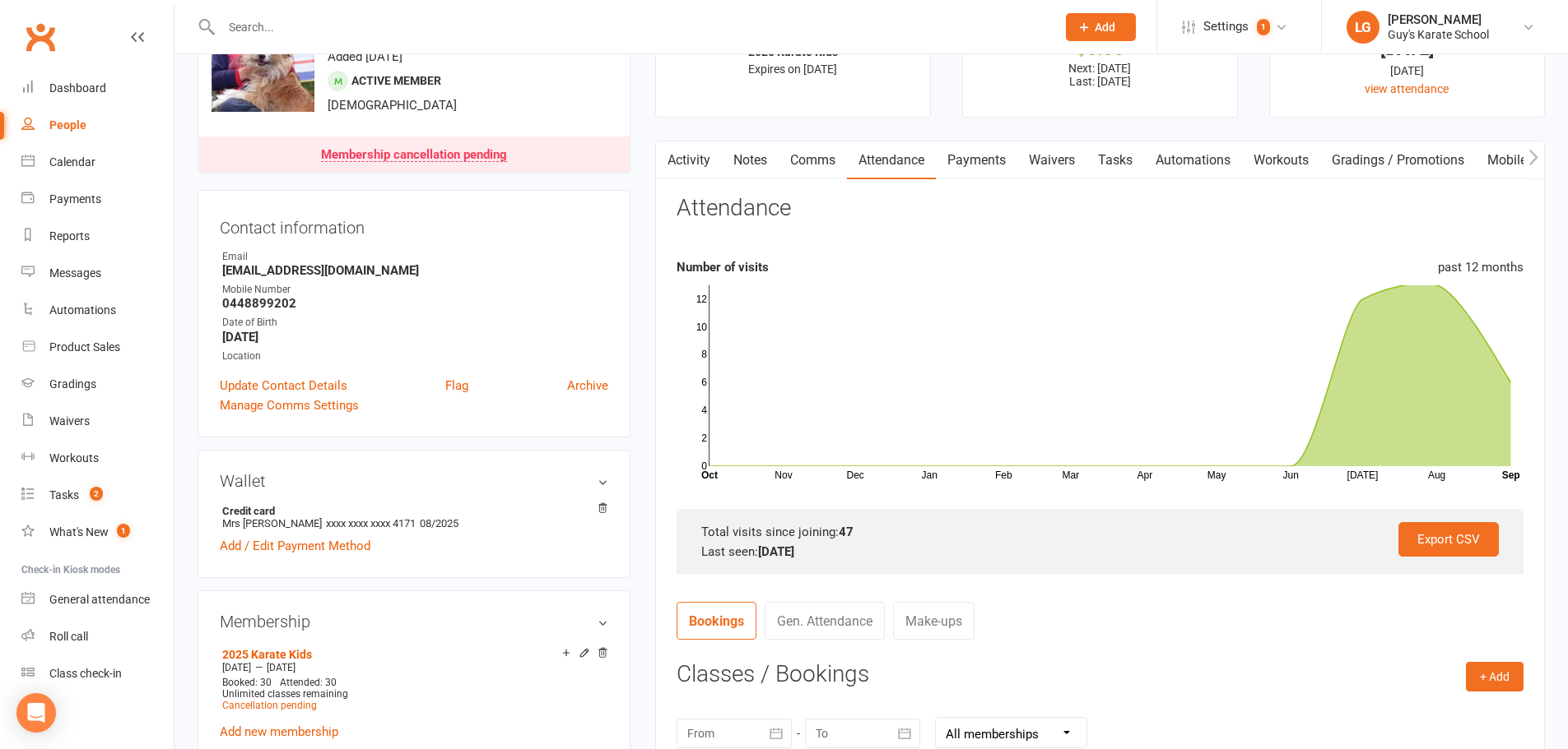
click at [685, 158] on link "Activity" at bounding box center [689, 160] width 66 height 37
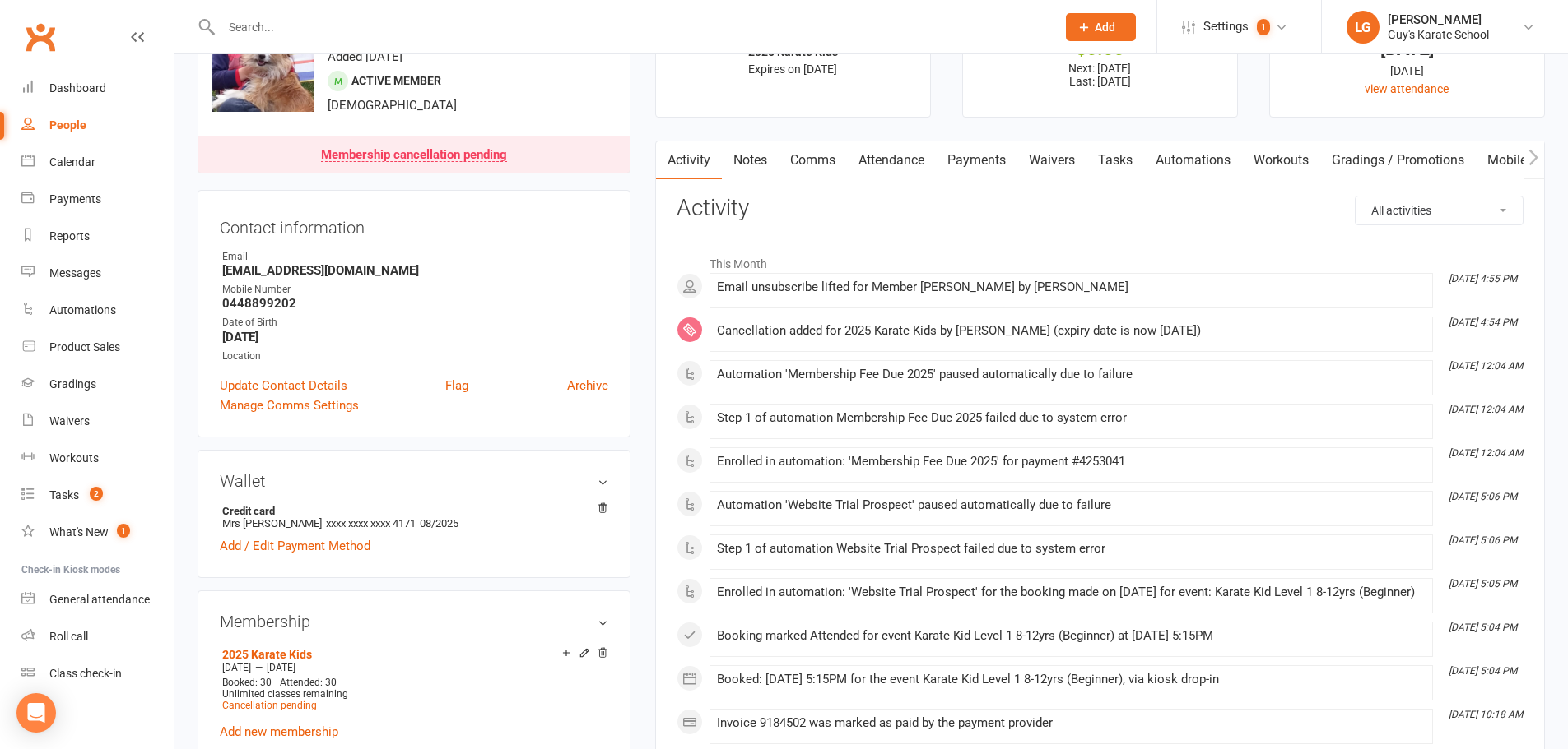
click at [818, 160] on link "Comms" at bounding box center [812, 160] width 68 height 37
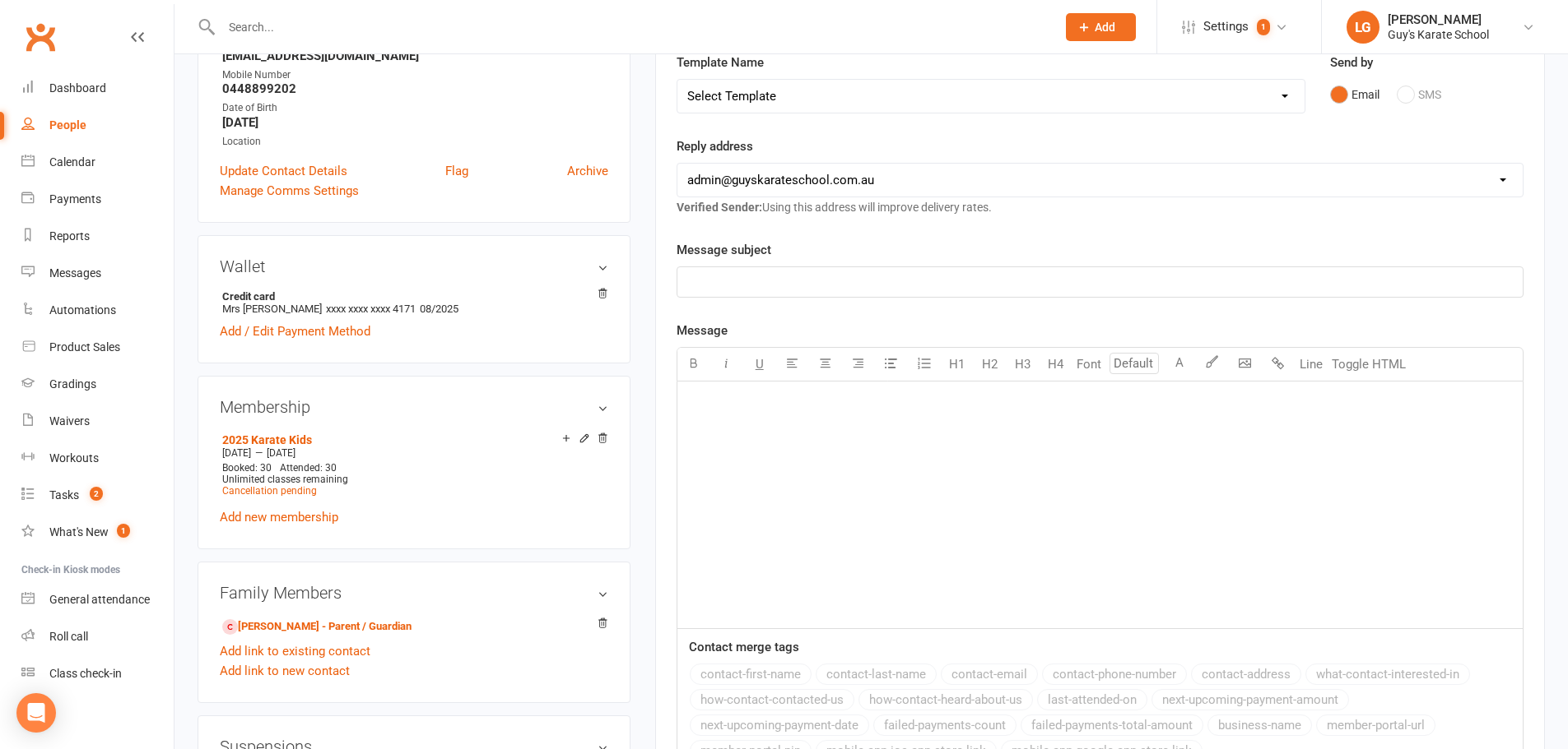
scroll to position [82, 0]
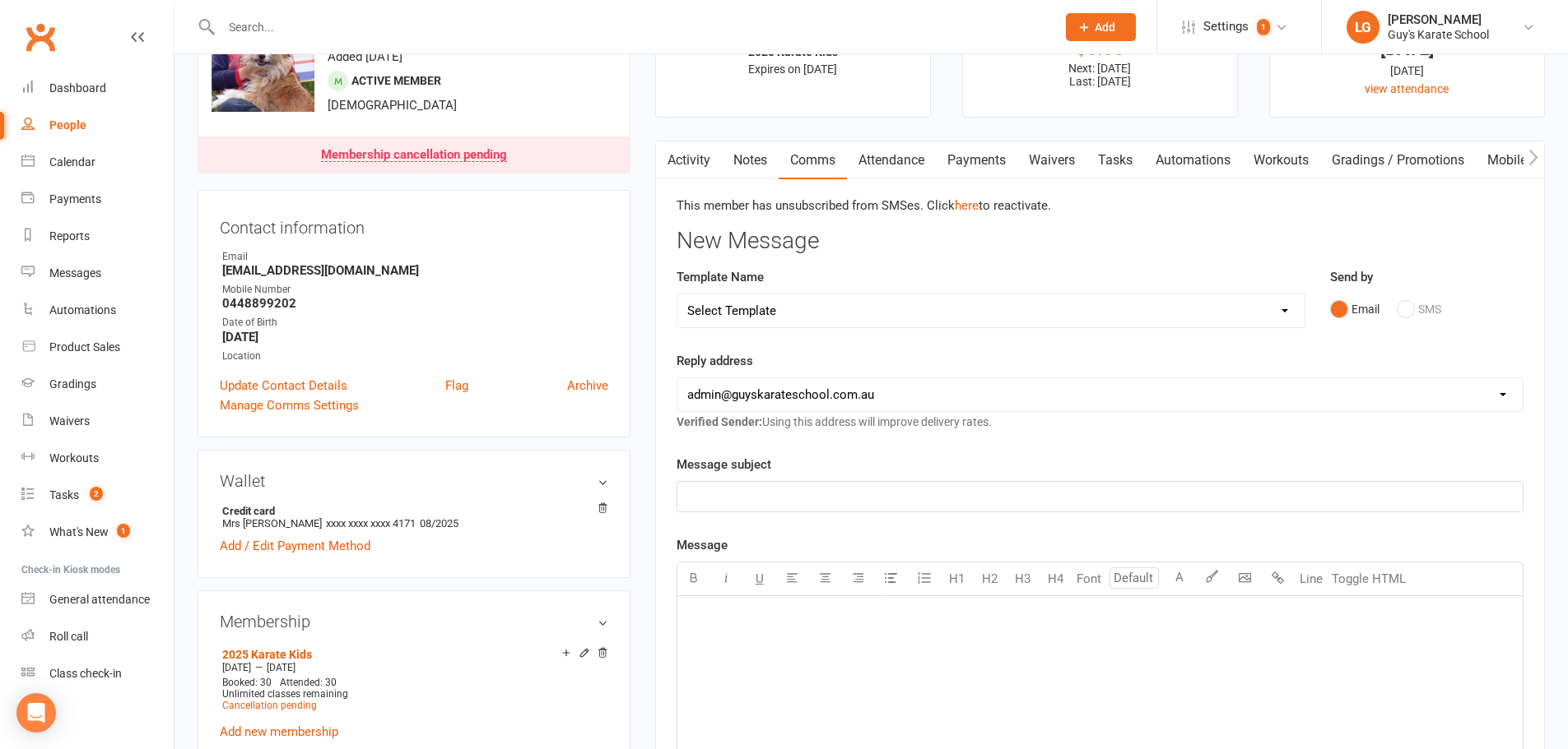
click at [774, 308] on select "Select Template [Email] Membership Cancelation Confirmation [Email] Membership …" at bounding box center [990, 311] width 627 height 33
select select "0"
click at [677, 295] on select "Select Template [Email] Membership Cancelation Confirmation [Email] Membership …" at bounding box center [990, 311] width 627 height 33
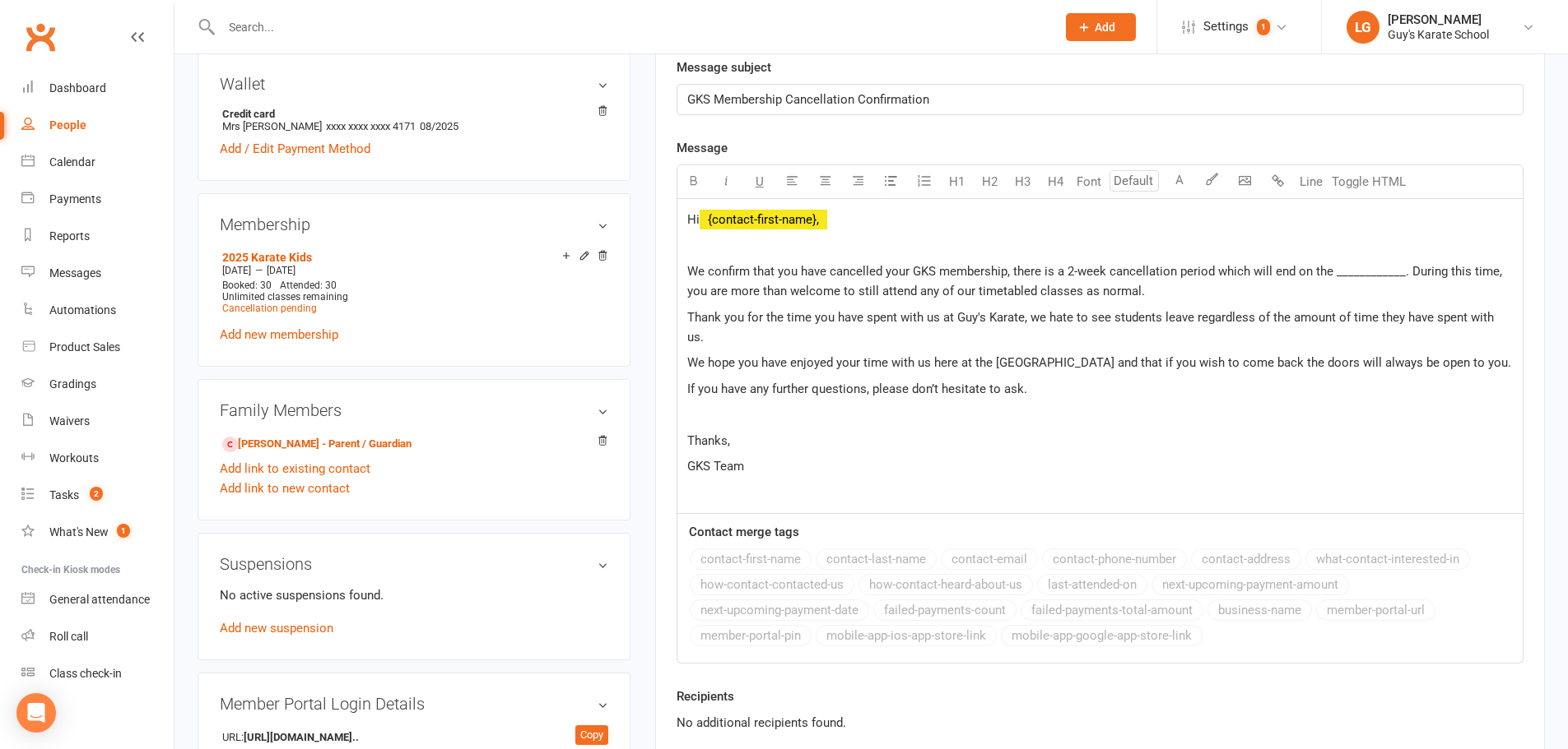
scroll to position [329, 0]
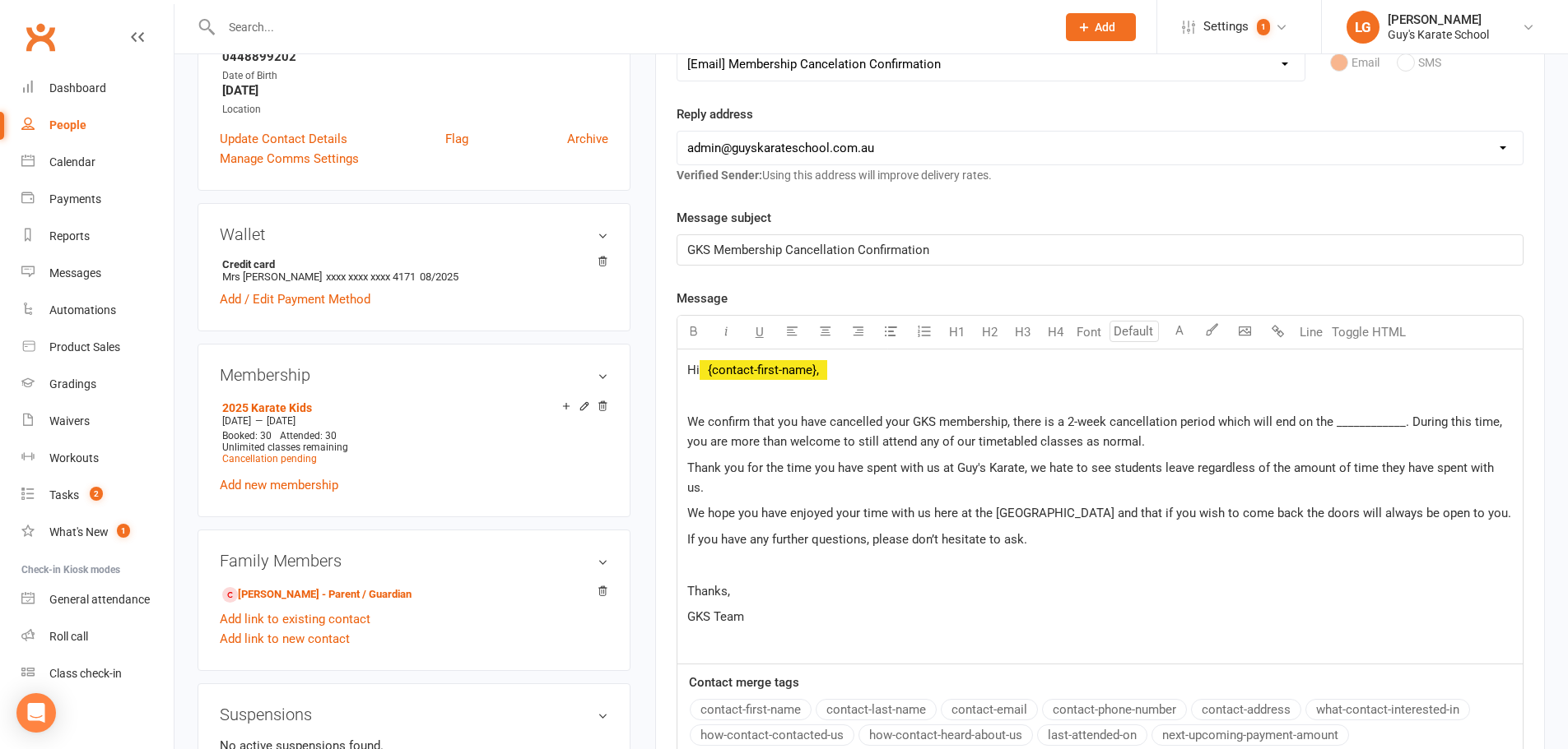
click at [1333, 425] on span "We confirm that you have cancelled your GKS membership, there is a 2-week cance…" at bounding box center [1096, 432] width 818 height 35
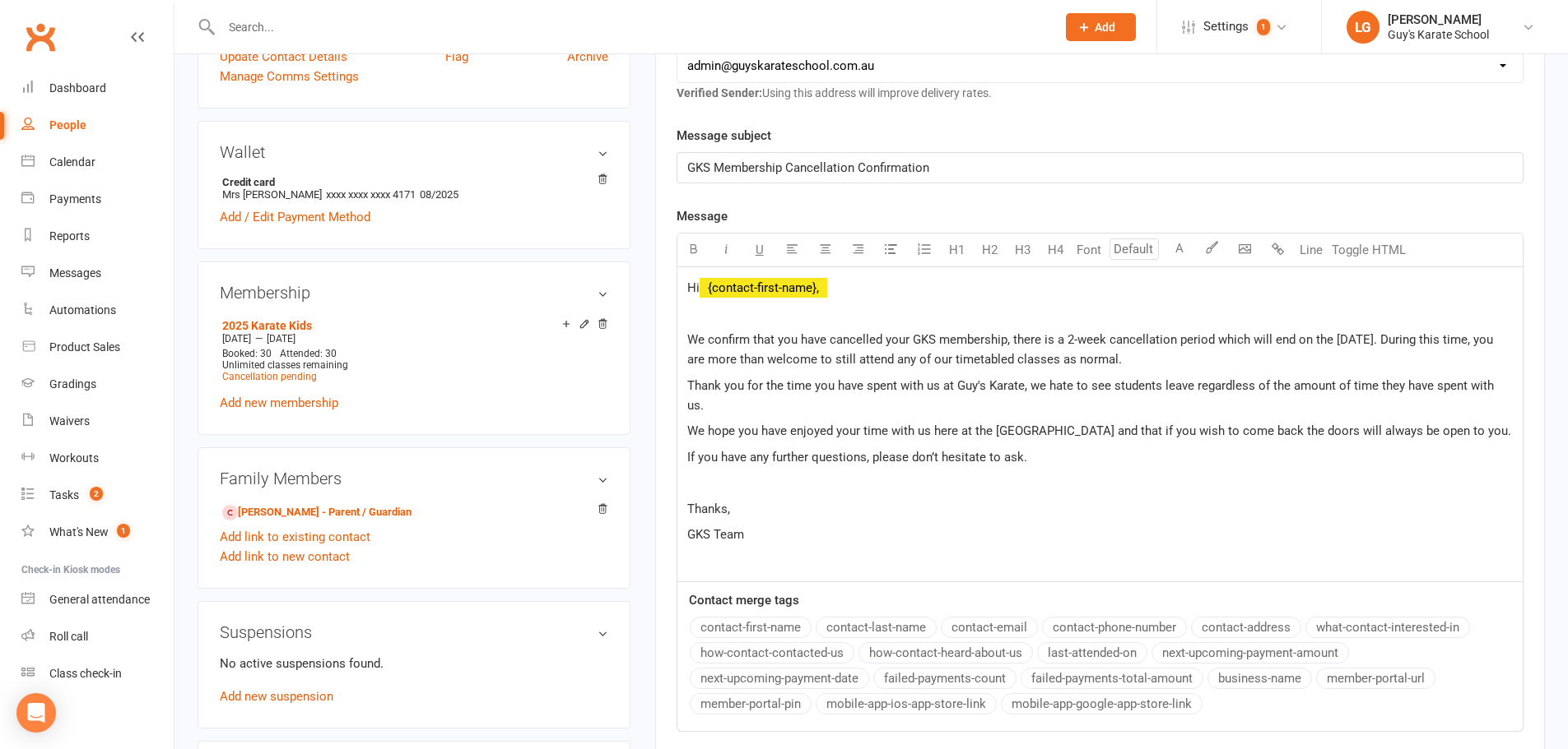
scroll to position [658, 0]
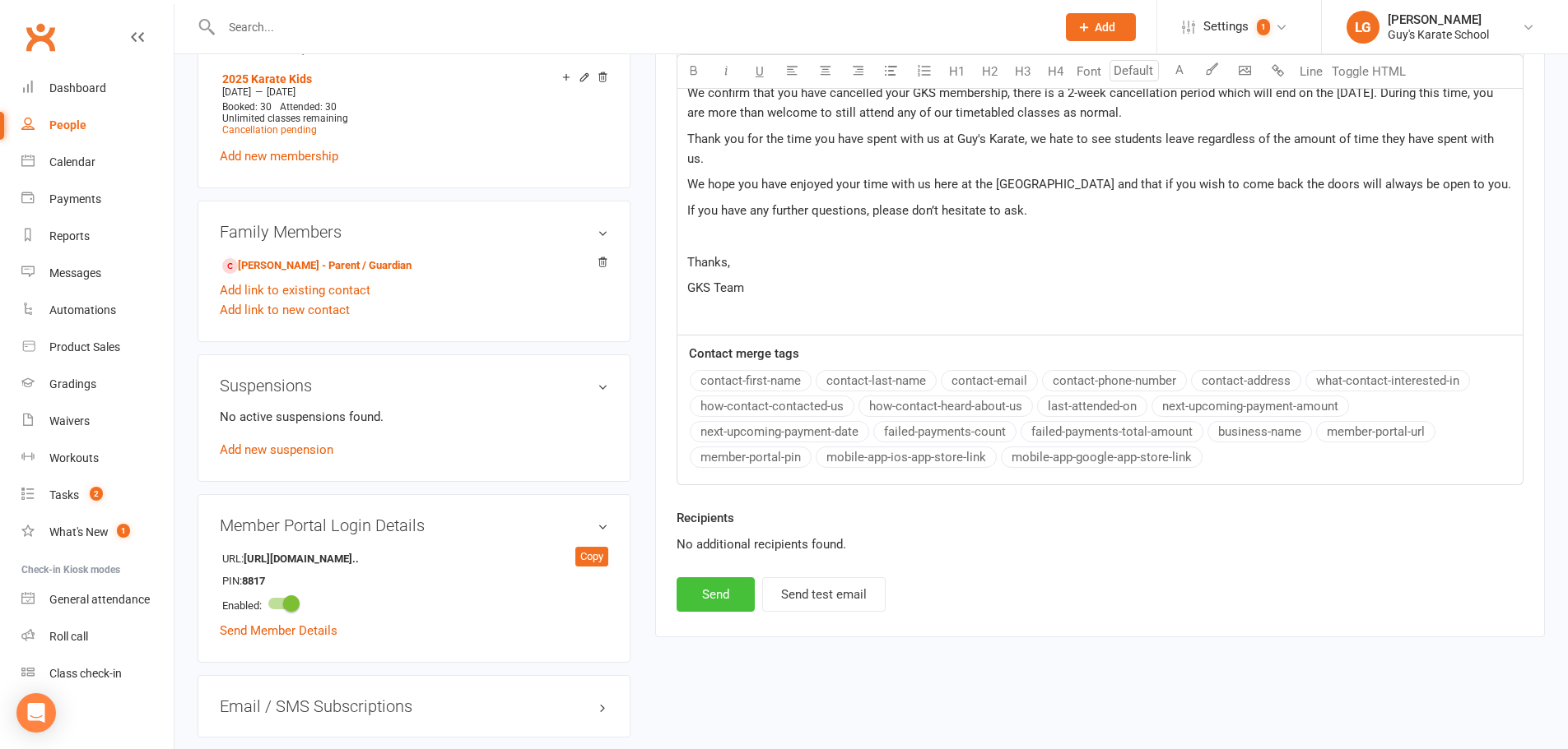
click at [710, 579] on button "Send" at bounding box center [716, 595] width 78 height 35
select select
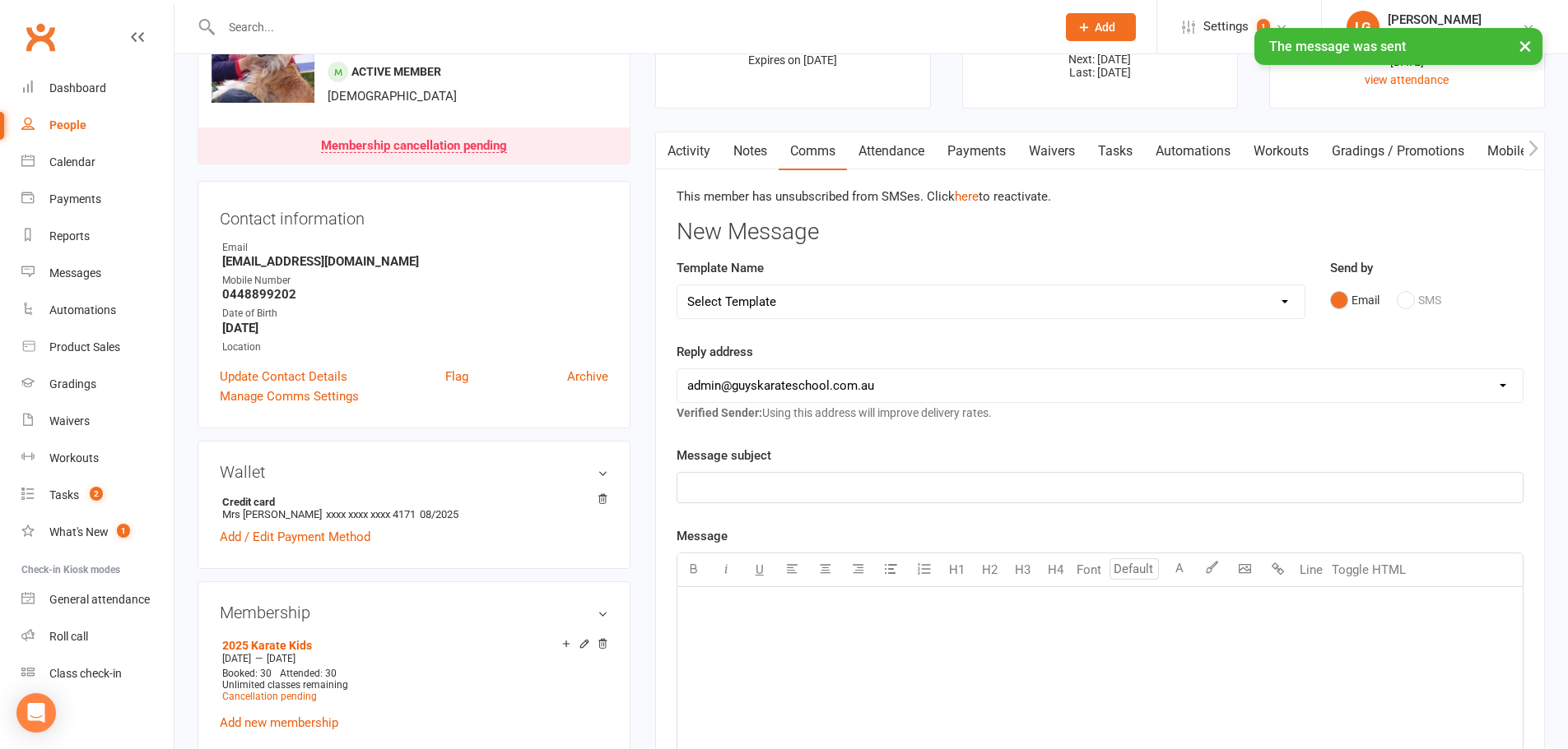
scroll to position [0, 0]
